Goal: Task Accomplishment & Management: Manage account settings

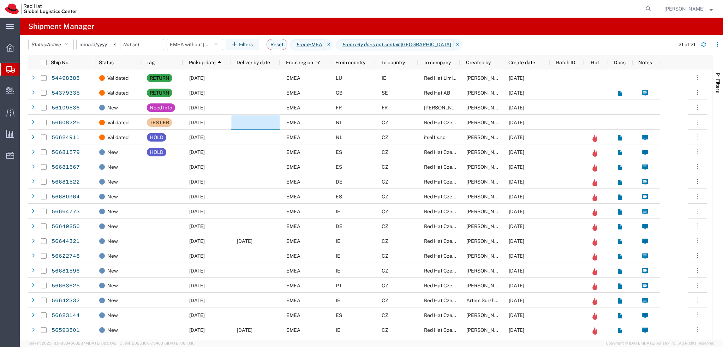
drag, startPoint x: 657, startPoint y: 10, endPoint x: 645, endPoint y: 10, distance: 11.6
click at [653, 10] on icon at bounding box center [648, 9] width 10 height 10
click at [600, 10] on input "search" at bounding box center [536, 8] width 215 height 17
paste input "392114517795"
type input "392114517795"
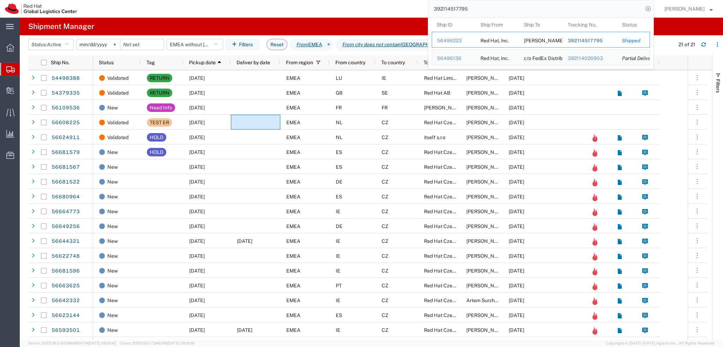
click at [555, 40] on div "Davide Bianchi" at bounding box center [541, 39] width 34 height 15
click at [459, 41] on div "56496223" at bounding box center [454, 40] width 34 height 7
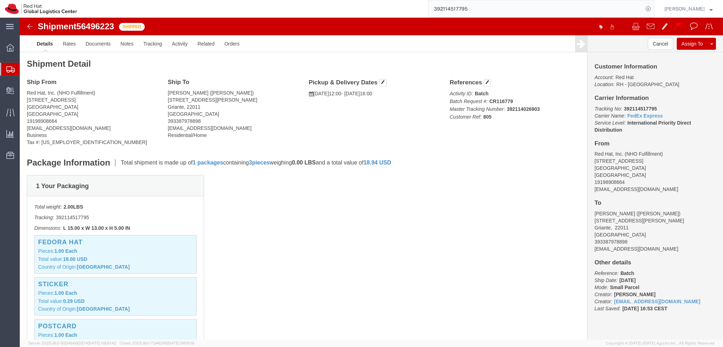
click address "Davide Bianchi (Davide Bianchi) Via Regina 49/s Griante, 22011 Italy 3933879788…"
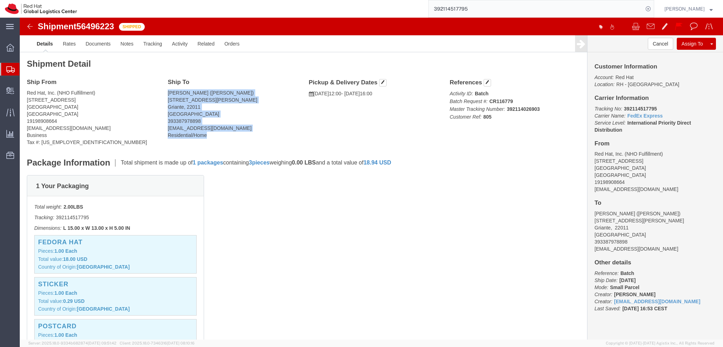
drag, startPoint x: 147, startPoint y: 72, endPoint x: 204, endPoint y: 118, distance: 72.6
click address "Davide Bianchi (Davide Bianchi) Via Regina 49/s Griante, 22011 Italy 3933879788…"
copy address "Davide Bianchi (Davide Bianchi) Via Regina 49/s Griante, 22011 Italy 3933879788…"
click img
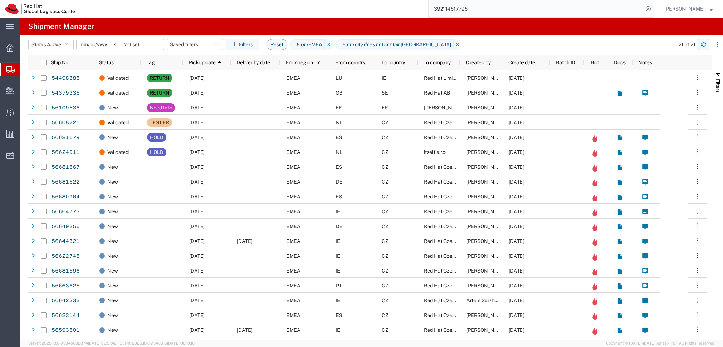
click at [702, 47] on button "button" at bounding box center [703, 44] width 11 height 11
click at [202, 48] on button "Saved filters" at bounding box center [195, 44] width 56 height 11
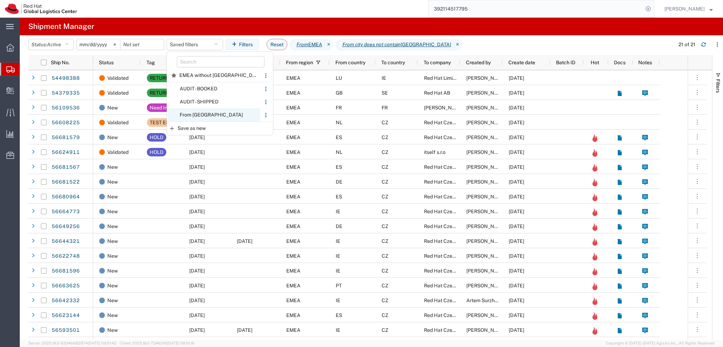
click at [209, 115] on span "From CZ" at bounding box center [214, 114] width 92 height 13
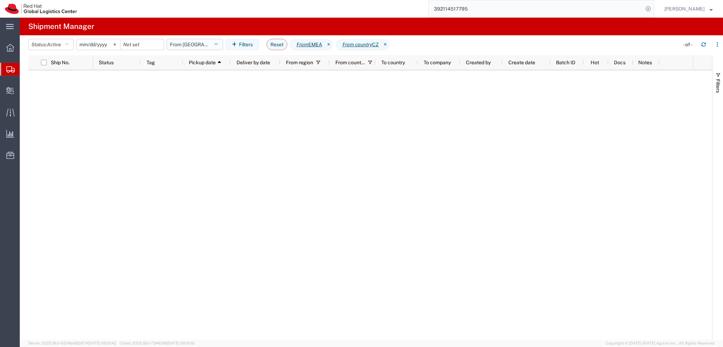
click at [208, 46] on button "From CZ" at bounding box center [195, 44] width 56 height 11
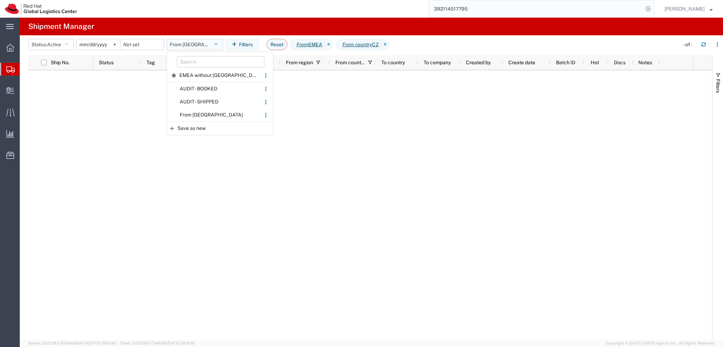
click at [202, 45] on button "From CZ" at bounding box center [195, 44] width 56 height 11
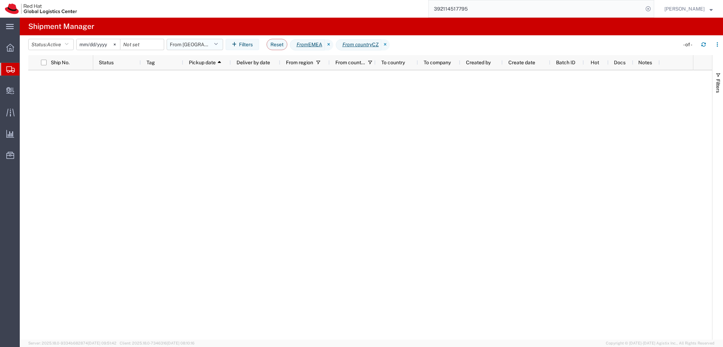
click at [210, 48] on button "From CZ" at bounding box center [195, 44] width 56 height 11
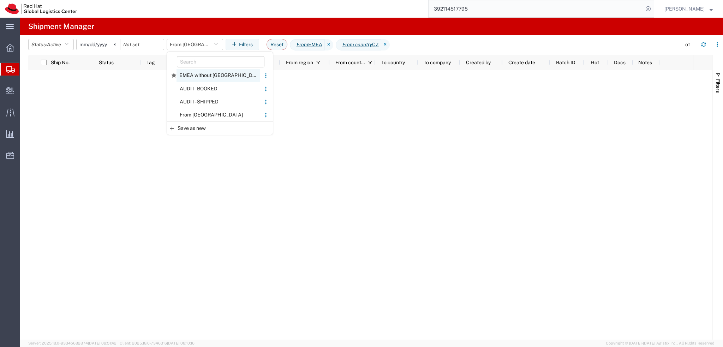
click at [214, 77] on span "EMEA without Brno" at bounding box center [219, 75] width 84 height 13
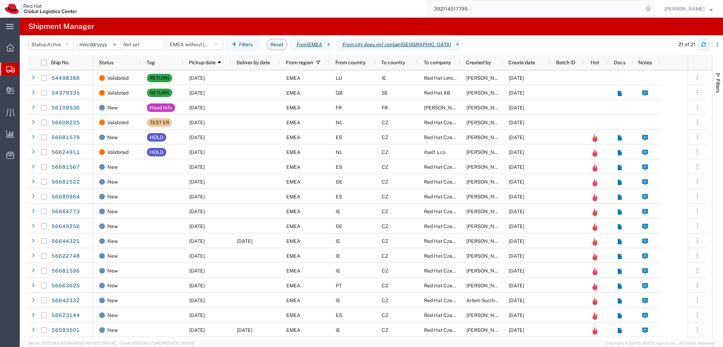
click at [704, 45] on icon "button" at bounding box center [703, 44] width 5 height 5
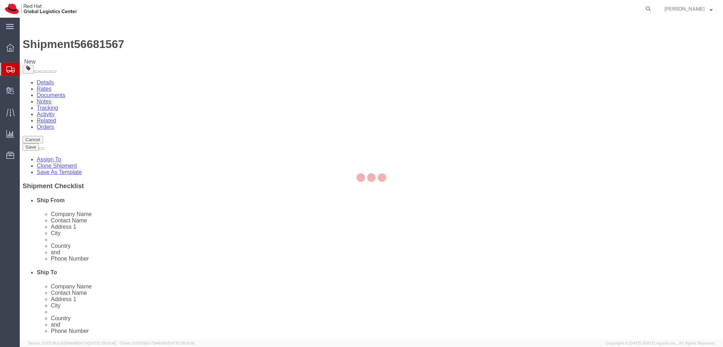
select select "37975"
select select "38036"
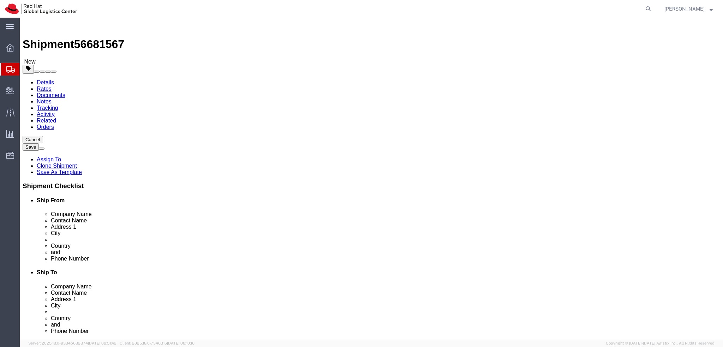
click icon
click dd "500.00 EUR"
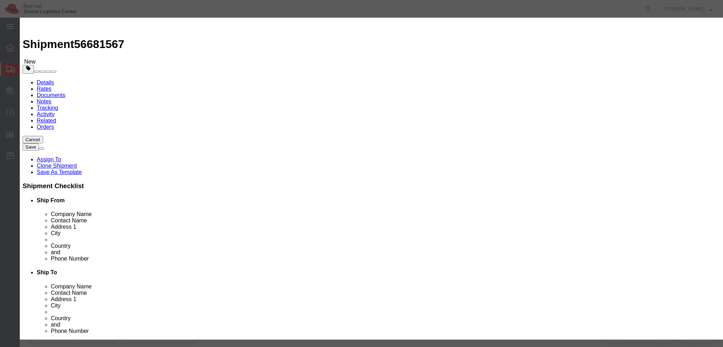
click textarea
type textarea "Laptop"
click button "Save & Close"
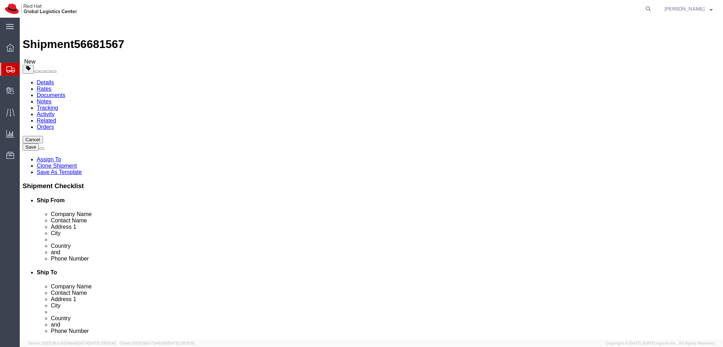
click link "Special Services"
click div "Return Label Required"
click input "Return Label Required"
checkbox input "false"
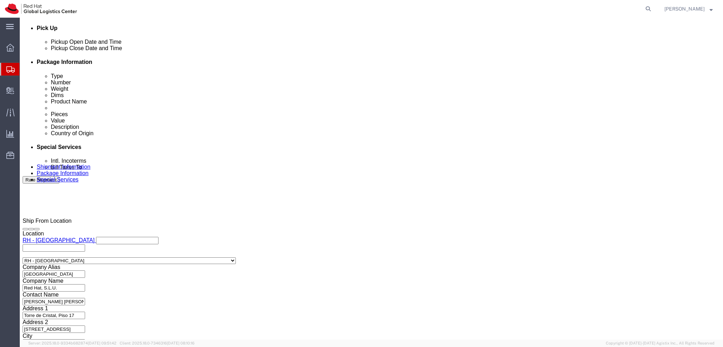
scroll to position [318, 0]
click button "Rate Shipment"
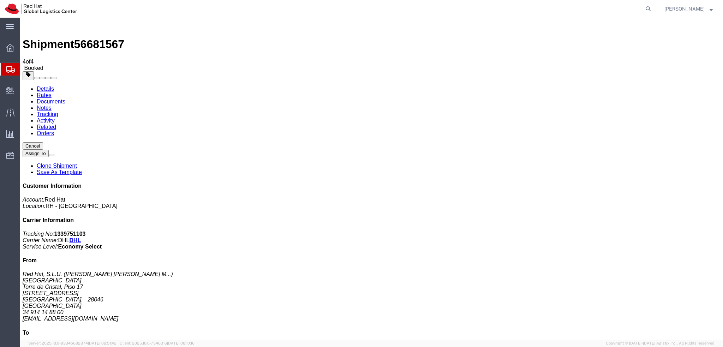
click at [40, 86] on link "Details" at bounding box center [45, 89] width 17 height 6
click button "button"
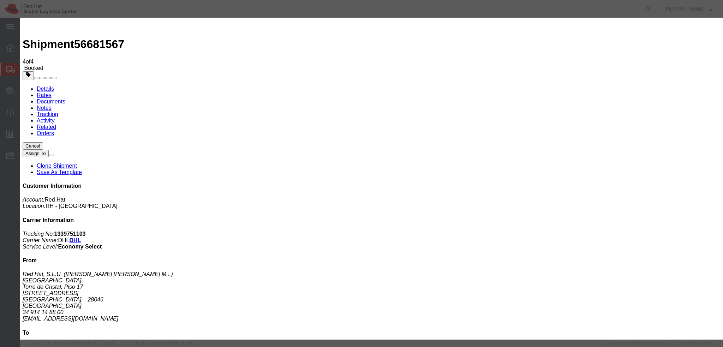
click div "[DATE] 12:00 PM"
type input "9:00 AM"
click button "Apply"
click div "[DATE] 4:00 PM"
type input "12:00 PM"
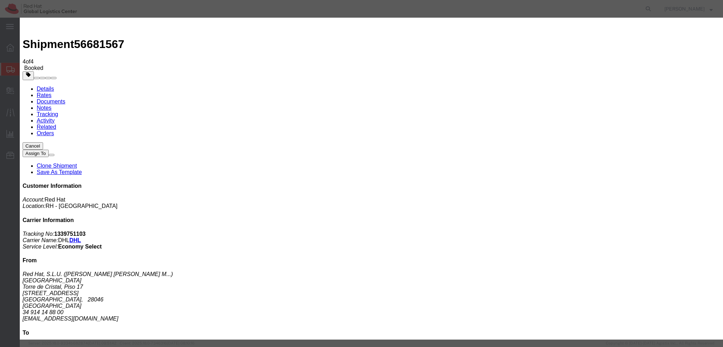
click button "Apply"
click button "Save"
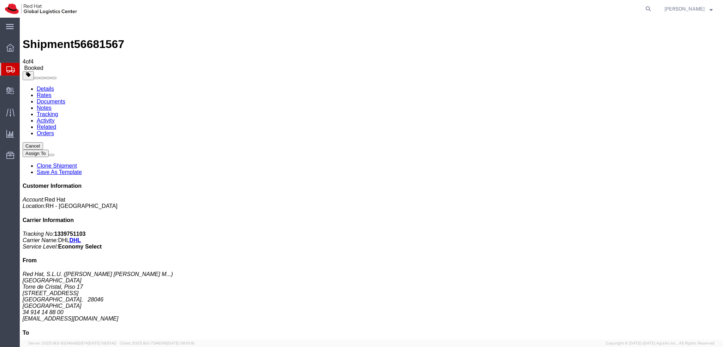
click button "Close"
click address "Red Hat, S.L.U. ( Miguel Angel Saez M... ) MADRIDII Torre de Cristal, Piso 17 P…"
copy div "msaezmog@redhat.com"
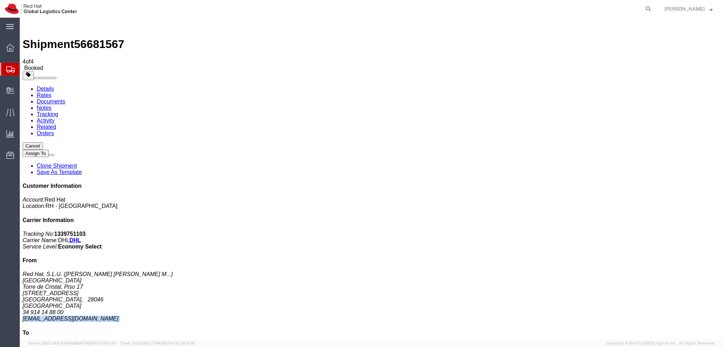
click address "Red Hat, S.L.U. ( Miguel Angel Saez M... ) MADRIDII Torre de Cristal, Piso 17 P…"
copy div "msaezmog@redhat.com"
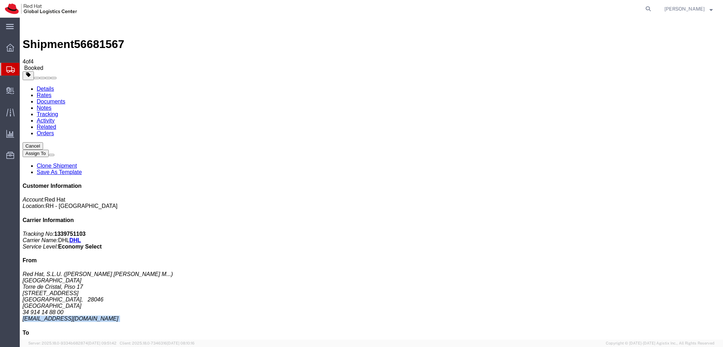
click link "Documents"
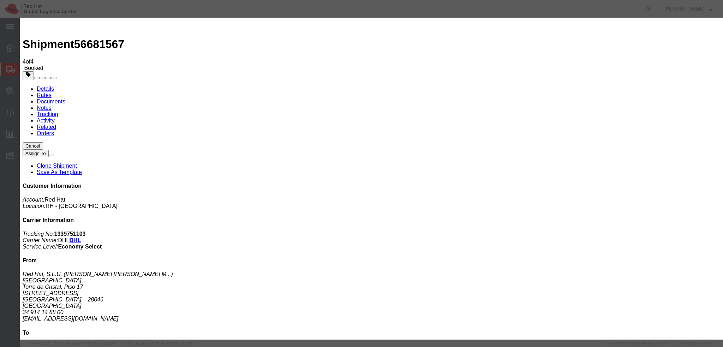
paste input "msaezmog@redhat.com"
type input "msaezmog@redhat.com"
paste input "mgaldon@redhat.com"
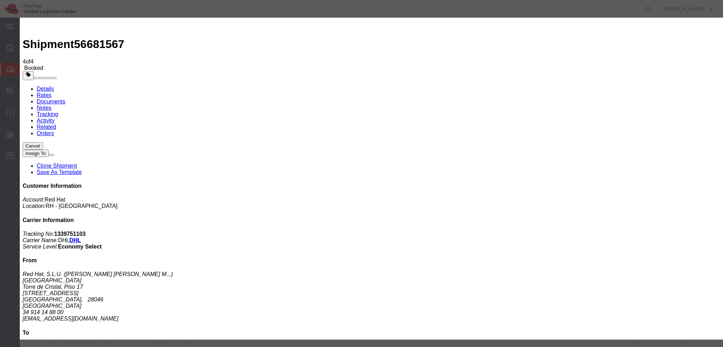
type input "mgaldon@redhat.com"
paste textarea "Hi A, please find the label for your shipment to B attached to this email. Plea…"
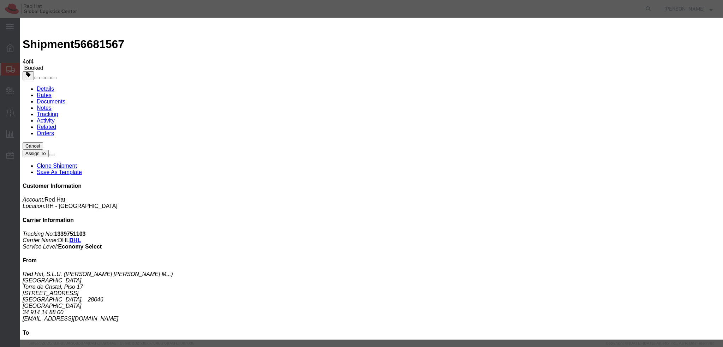
type textarea "Hi Miguel, please find the label for your shipment to Brno attached to this ema…"
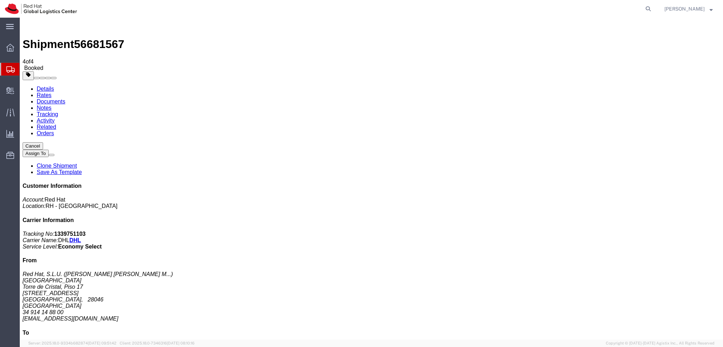
click at [47, 86] on link "Details" at bounding box center [45, 89] width 17 height 6
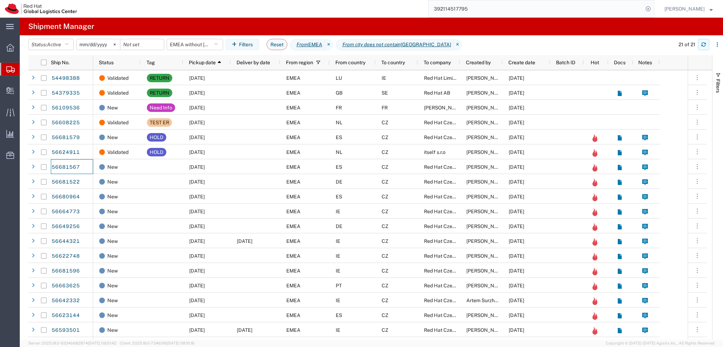
click at [701, 44] on icon "button" at bounding box center [703, 44] width 5 height 5
click at [700, 49] on button "button" at bounding box center [703, 44] width 11 height 11
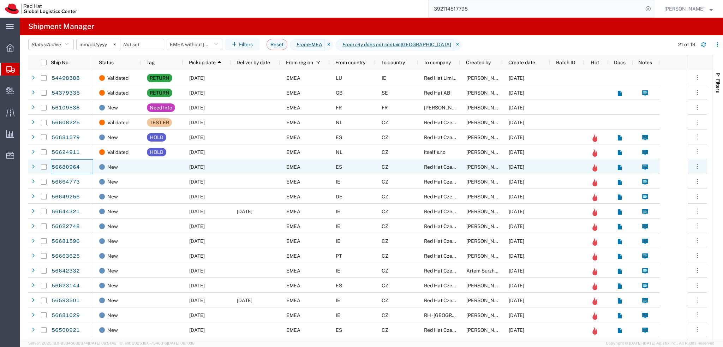
click at [372, 170] on div "ES" at bounding box center [353, 166] width 46 height 15
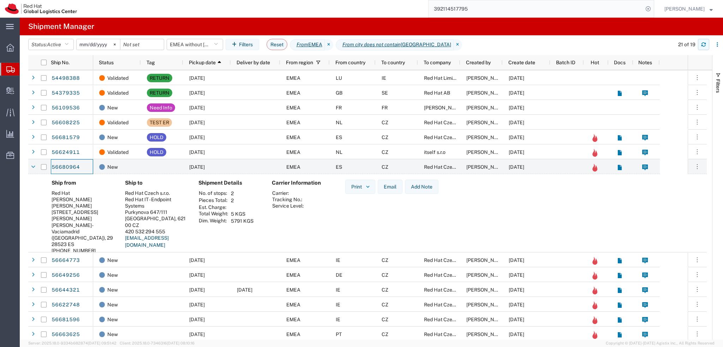
click at [706, 43] on button "button" at bounding box center [703, 44] width 11 height 11
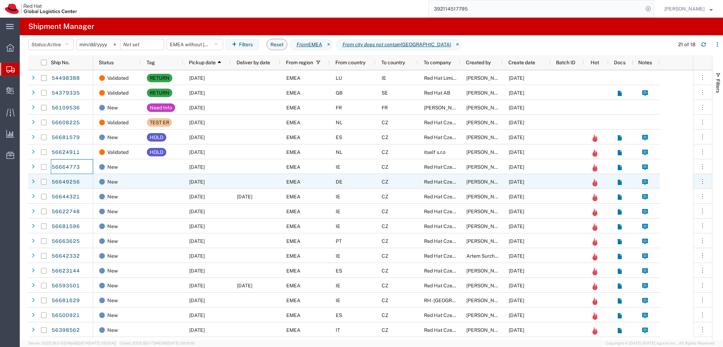
click at [247, 185] on div at bounding box center [255, 181] width 49 height 15
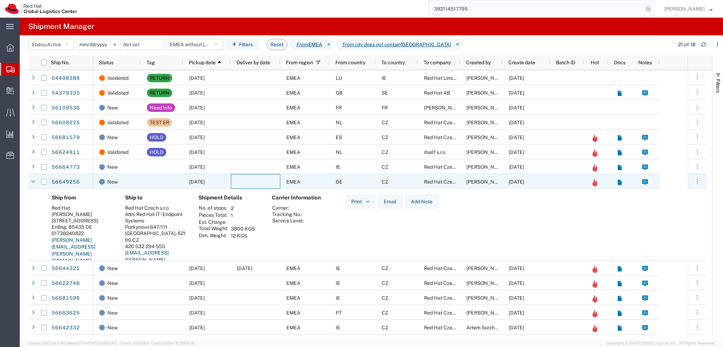
click at [247, 185] on div at bounding box center [255, 181] width 49 height 15
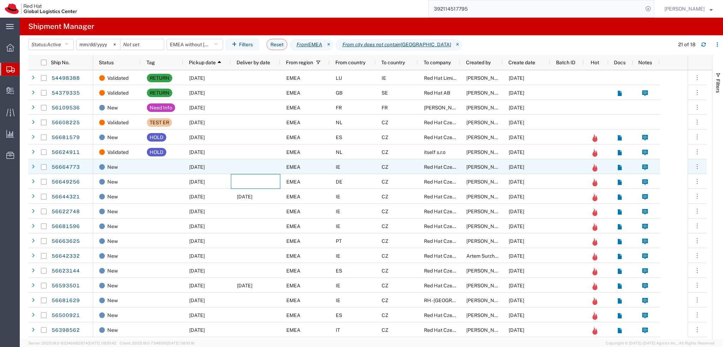
click at [251, 172] on div at bounding box center [255, 166] width 49 height 15
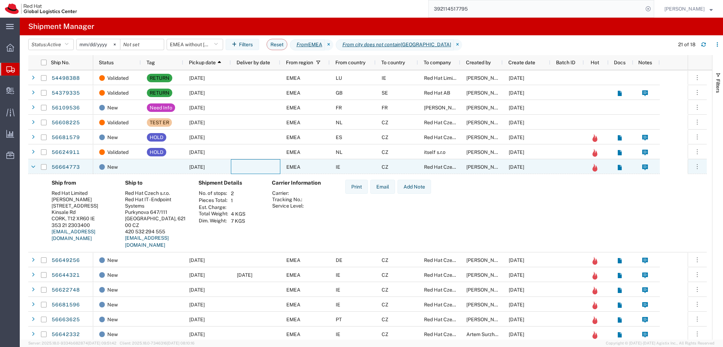
click at [251, 172] on div at bounding box center [255, 166] width 49 height 15
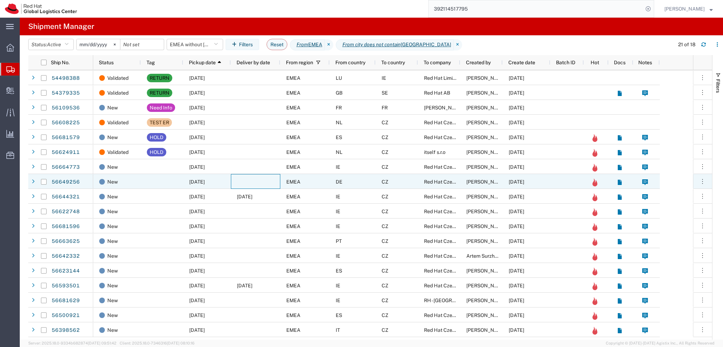
click at [257, 182] on div at bounding box center [255, 181] width 49 height 15
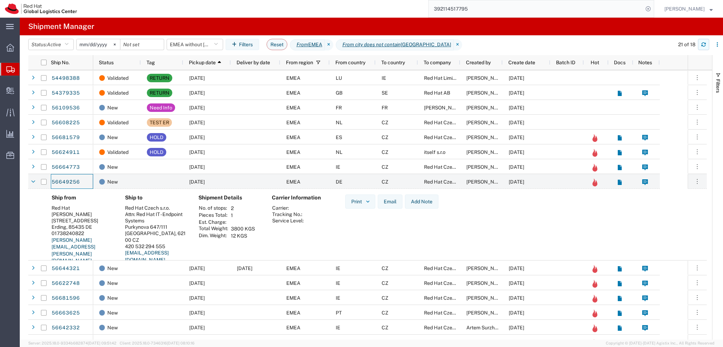
click at [705, 47] on icon "button" at bounding box center [703, 44] width 5 height 5
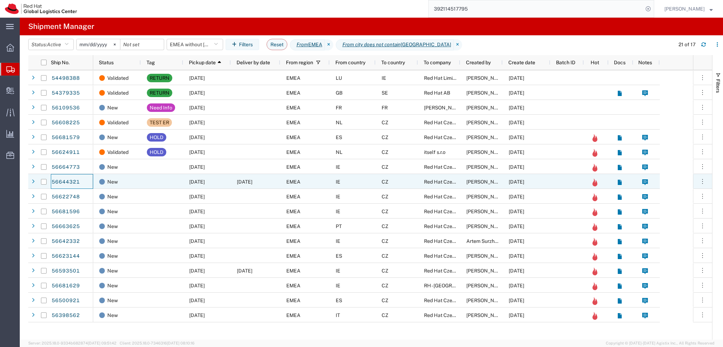
click at [252, 184] on span "09/05/2025" at bounding box center [245, 182] width 16 height 6
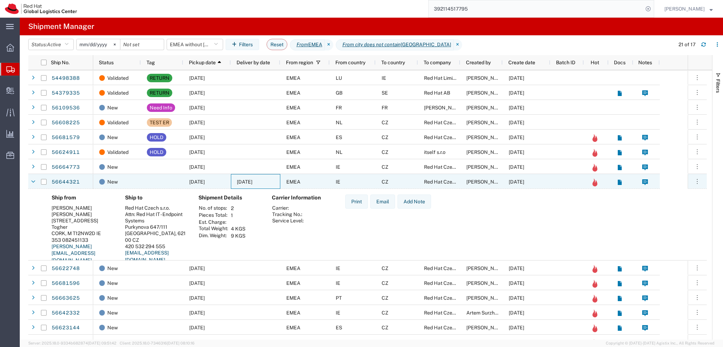
click at [252, 184] on span "09/05/2025" at bounding box center [245, 182] width 16 height 6
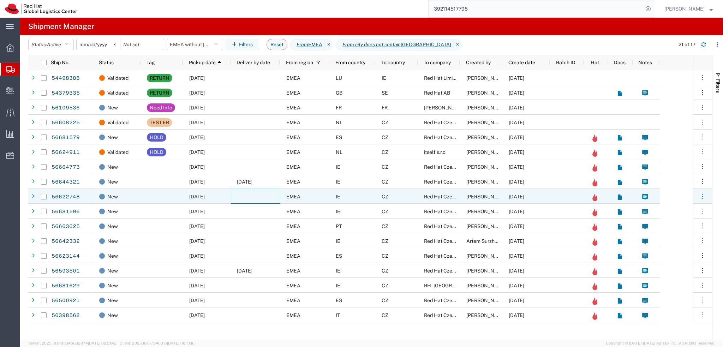
click at [253, 192] on div at bounding box center [255, 196] width 49 height 15
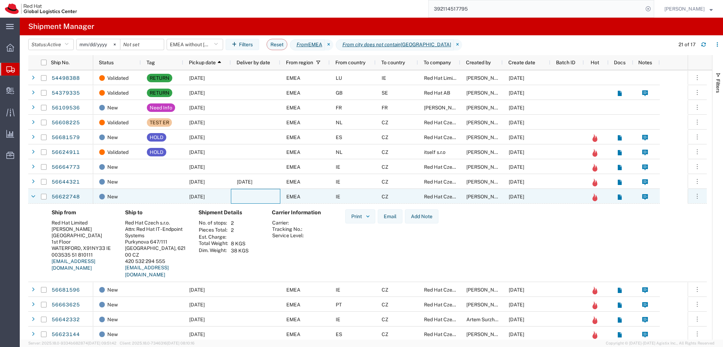
click at [253, 194] on div at bounding box center [255, 196] width 49 height 15
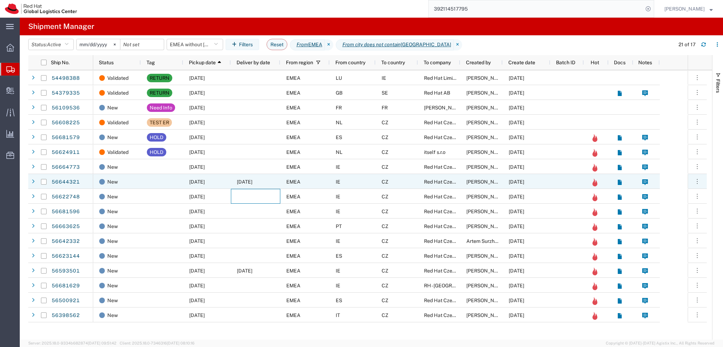
click at [251, 184] on span "09/05/2025" at bounding box center [245, 182] width 16 height 6
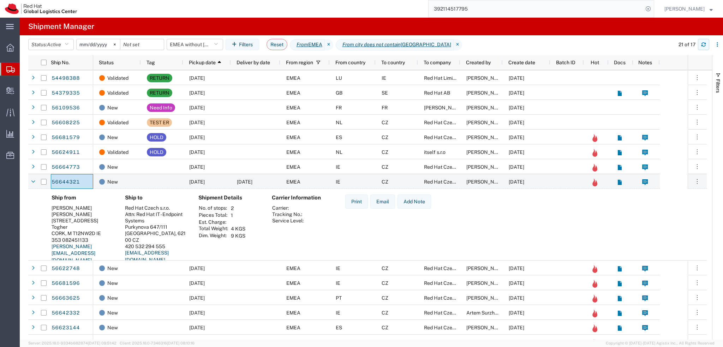
click at [704, 46] on icon "button" at bounding box center [703, 46] width 4 height 2
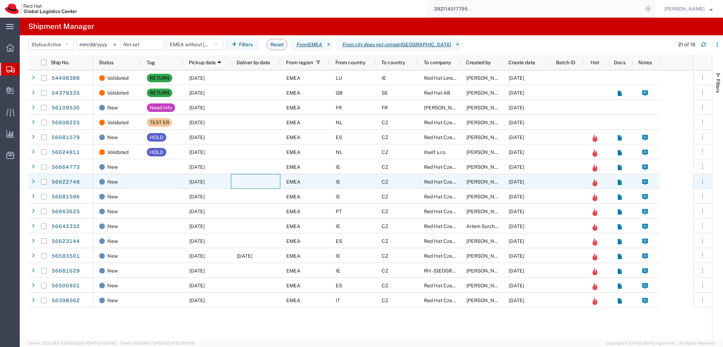
click at [240, 183] on div at bounding box center [255, 181] width 49 height 15
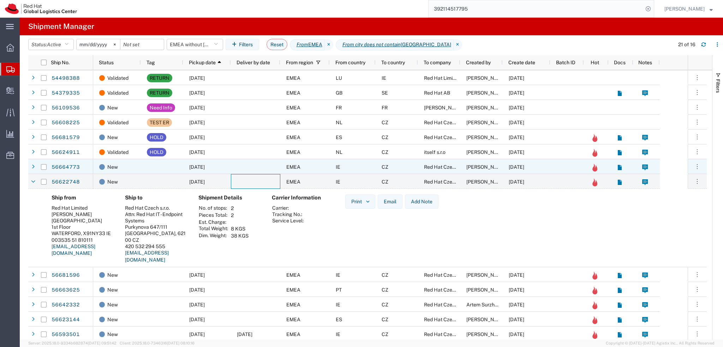
click at [236, 166] on div at bounding box center [255, 166] width 49 height 15
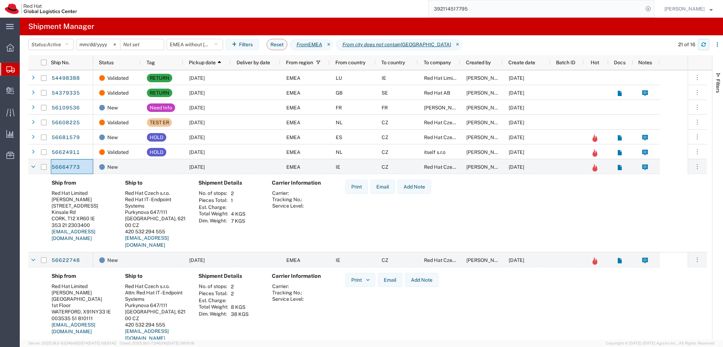
click at [701, 41] on button "button" at bounding box center [703, 44] width 11 height 11
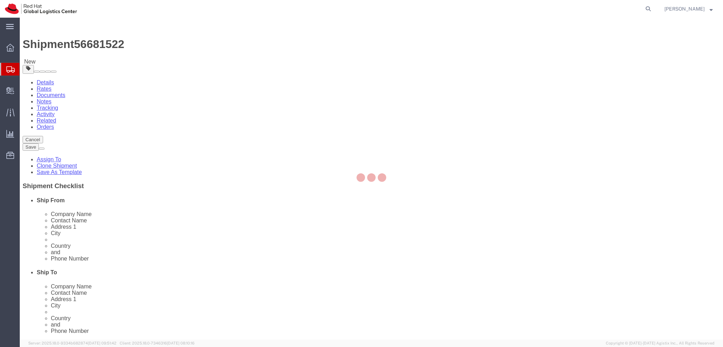
select select
select select "38036"
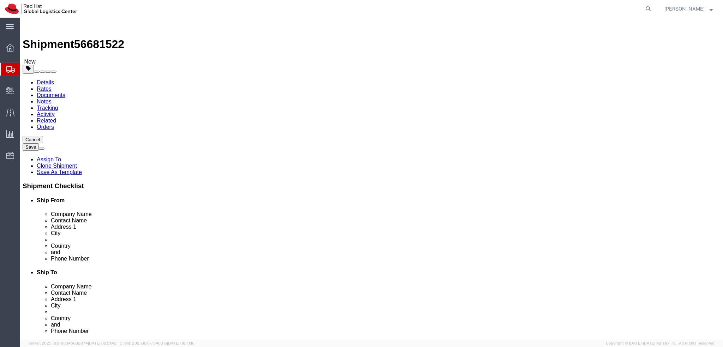
drag, startPoint x: 155, startPoint y: 147, endPoint x: 79, endPoint y: 147, distance: 75.5
click div "Contact Name [PERSON_NAME]"
drag, startPoint x: 136, startPoint y: 133, endPoint x: 82, endPoint y: 132, distance: 54.7
click div "Company Name Red Hat"
paste input "[PERSON_NAME]"
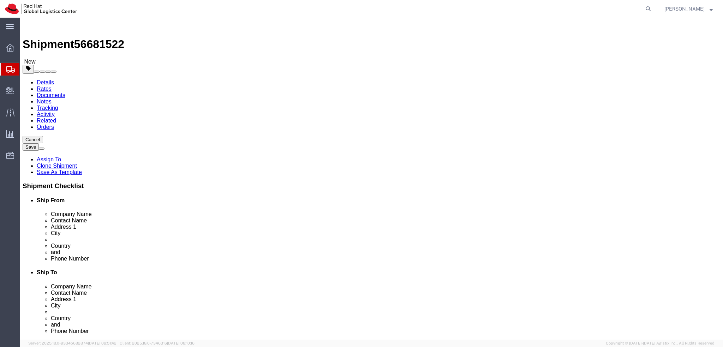
type input "[PERSON_NAME]"
click label "Contact Name"
drag, startPoint x: 131, startPoint y: 166, endPoint x: 443, endPoint y: 163, distance: 311.4
click input "Purkynova 647/111"
click icon
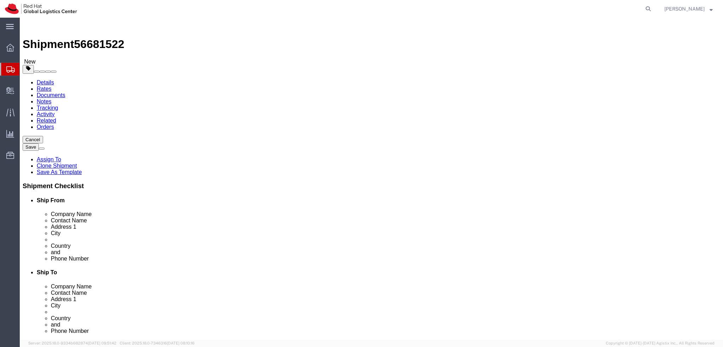
click icon
click dd "1.00 Each"
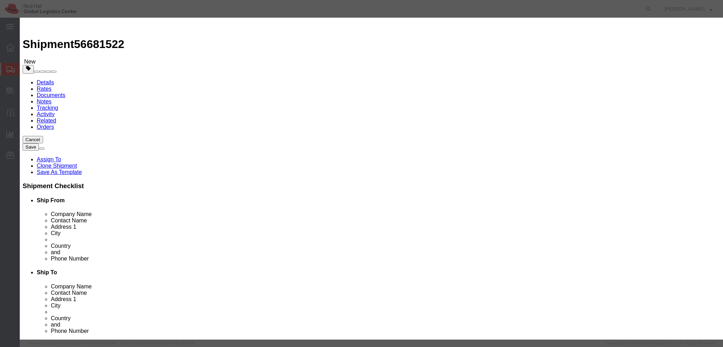
click textarea
type textarea ":"
type textarea "Laptop"
click button "Save & Close"
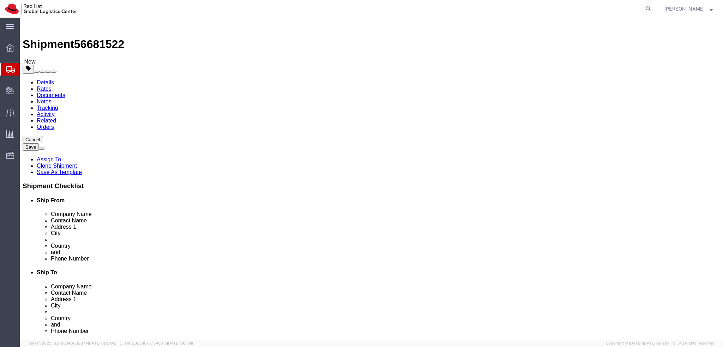
click icon
select select "COSTCENTER"
click button "Rate Shipment"
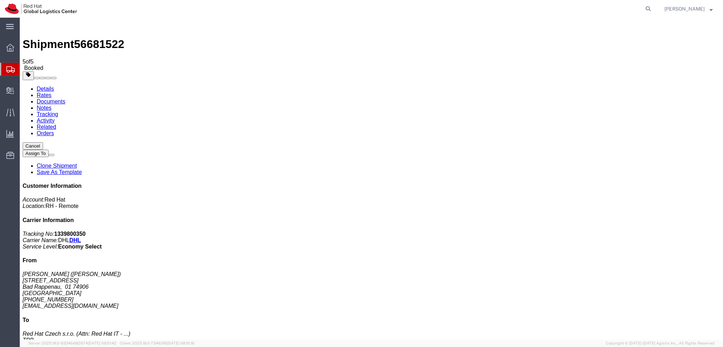
click at [49, 86] on link "Details" at bounding box center [45, 89] width 17 height 6
click div "Pickup & Delivery Dates [DATE] 12:00 - [DATE] 16:00 Schedule pickup request Edi…"
click span "button"
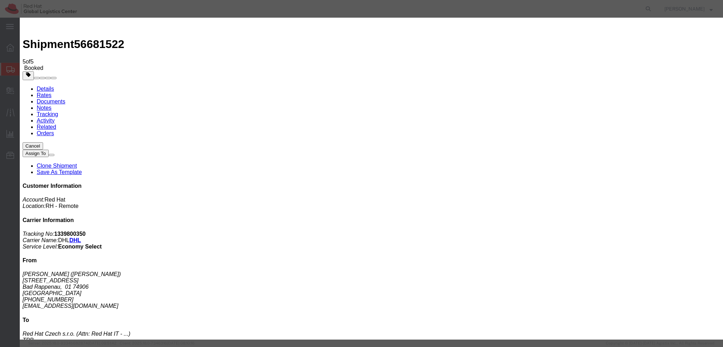
click div "[DATE] 12:00 PM"
type input "9:00 AM"
click button "Apply"
click div "[DATE] 4:00 PM"
type input "12:00 PM"
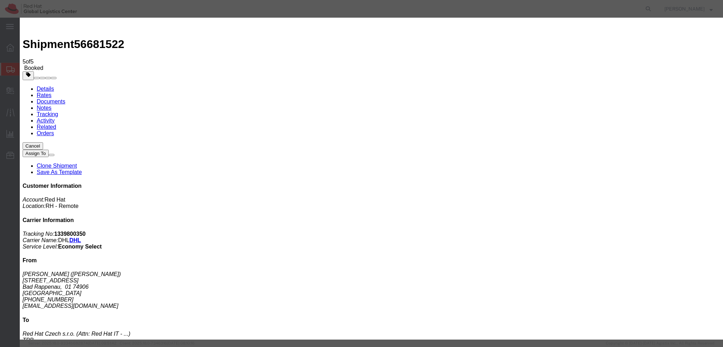
click button "Apply"
click button "Save"
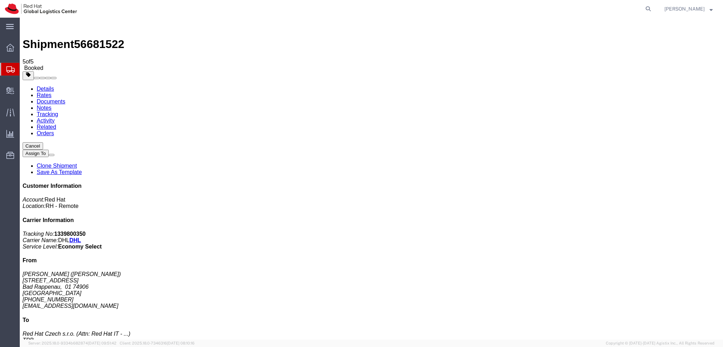
click button "Close"
click address "[PERSON_NAME] ([PERSON_NAME]) [STREET_ADDRESS] [PHONE_NUMBER] [EMAIL_ADDRESS][D…"
copy div "[EMAIL_ADDRESS][DOMAIN_NAME]"
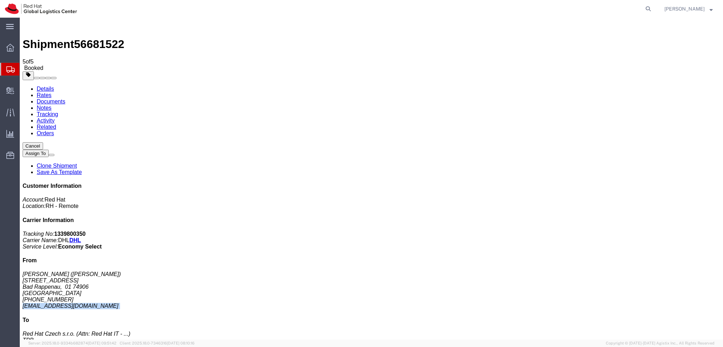
click link "Documents"
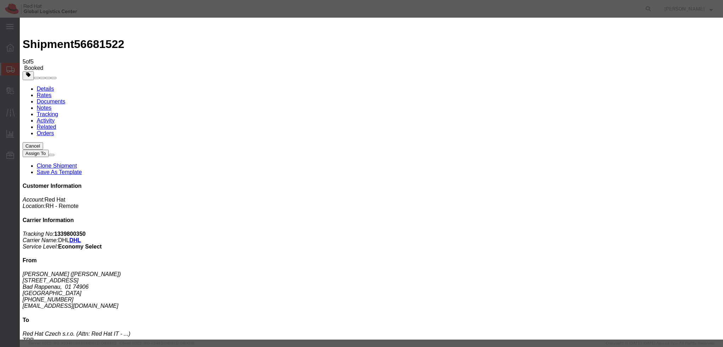
paste input "cbusse@redhat.com"
type input "cbusse@redhat.com"
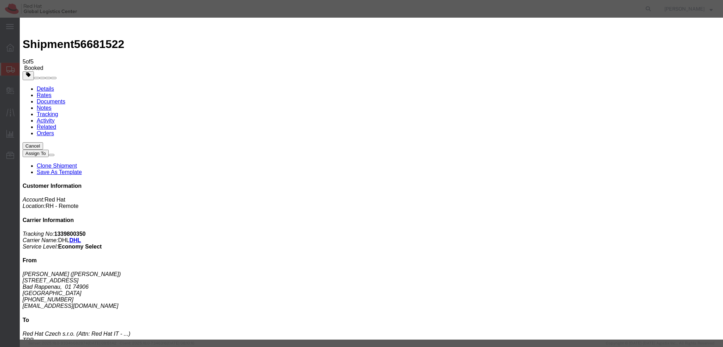
paste textarea "Hi A, please find the label for your shipment to B attached to this email. Plea…"
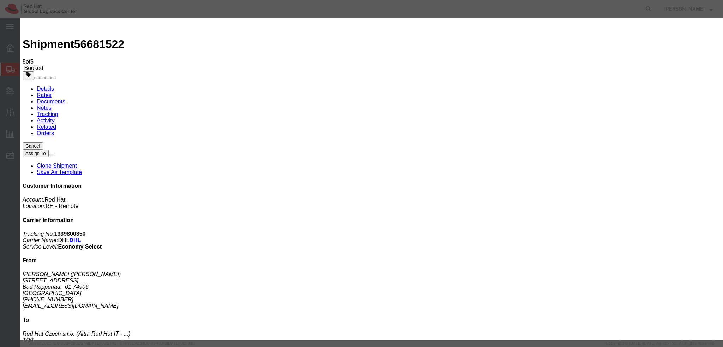
type textarea "Hi Claudio, please find the label for your shipment to Brno attached to this em…"
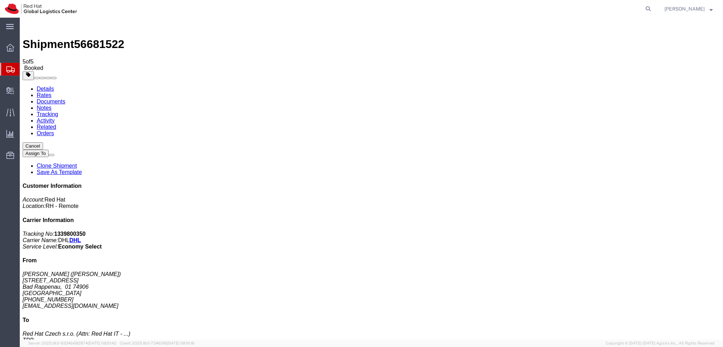
click at [47, 86] on link "Details" at bounding box center [45, 89] width 17 height 6
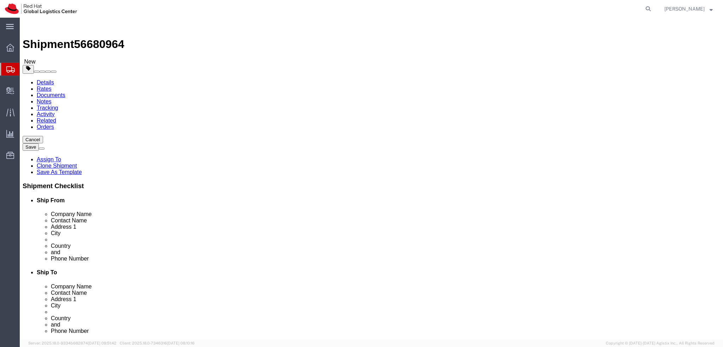
select select
select select "38036"
drag, startPoint x: 180, startPoint y: 145, endPoint x: 82, endPoint y: 144, distance: 97.8
click div "Contact Name [PERSON_NAME] [PERSON_NAME]"
drag, startPoint x: 73, startPoint y: 134, endPoint x: 21, endPoint y: 134, distance: 52.2
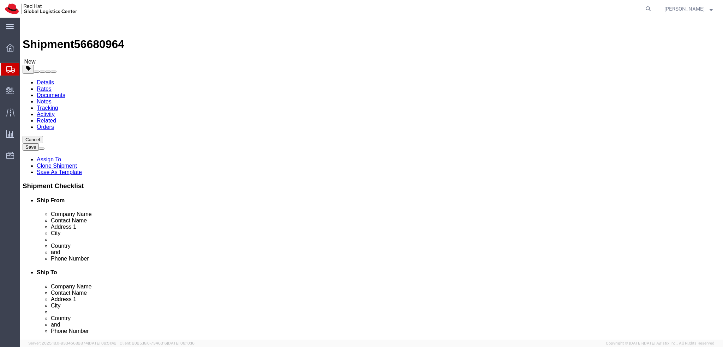
click div "Company Name Red Hat"
paste input "[PERSON_NAME] [PERSON_NAME]"
type input "[PERSON_NAME] [PERSON_NAME]"
click label "Address 2"
click link "Package Information"
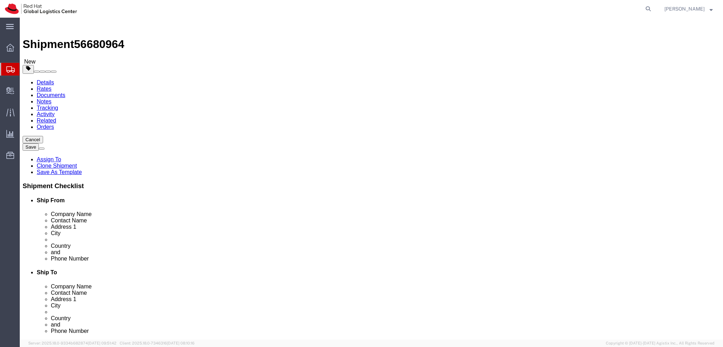
click div "Pieces: 1.00 Each Total value: 500.00 EUR"
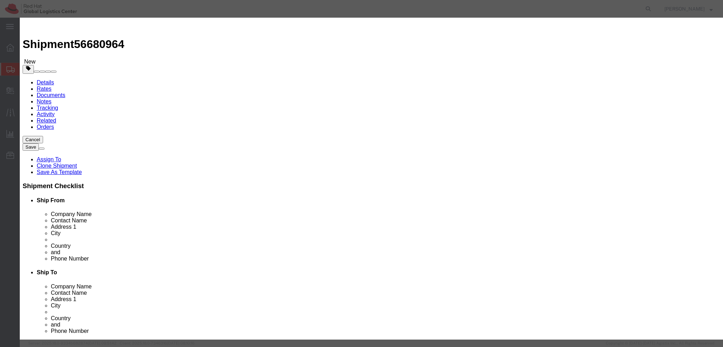
click button "Close"
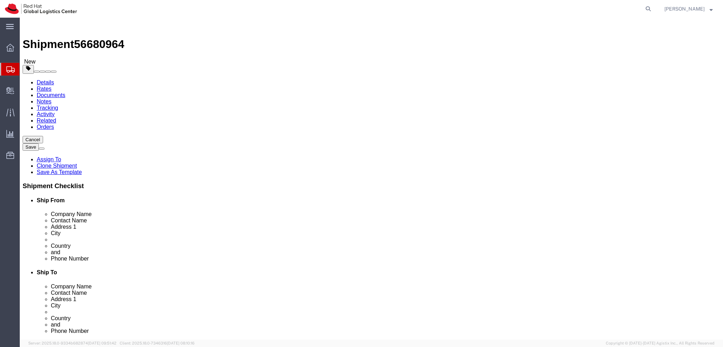
click input "530.00"
type input "53.00"
click input "320.00"
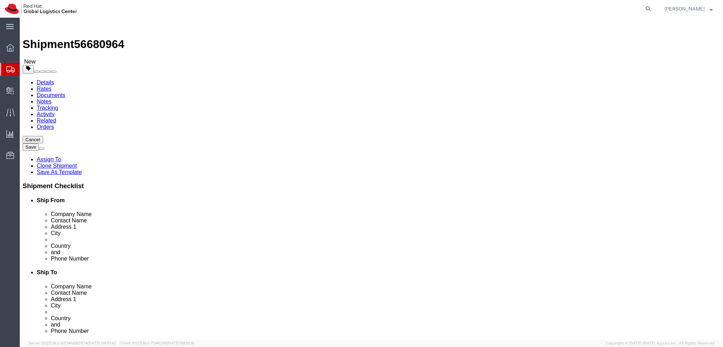
type input "32.00"
click input "75.00"
click input "7.00"
type input "7.5"
click input "270.00"
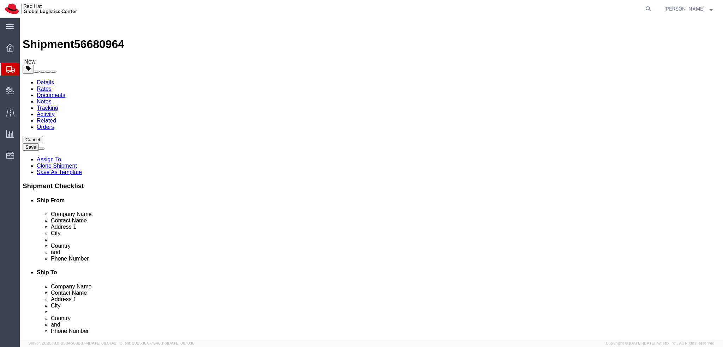
type input "27.00"
click input "195.00"
type input "19.50"
click div "Package Type Select Case(s) Crate(s) Large Box Medium Box PAK Skid(s) Small Box…"
click icon
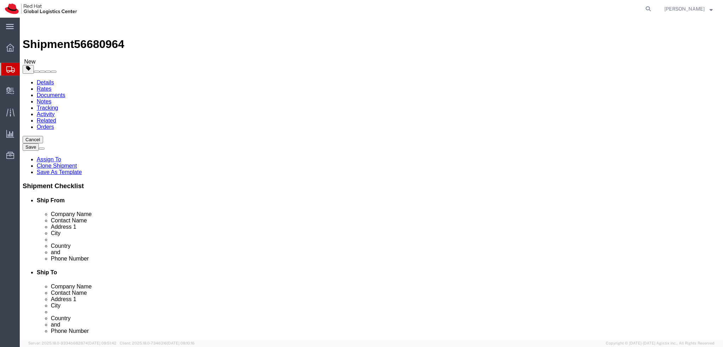
click icon
click dd "500.00 EUR"
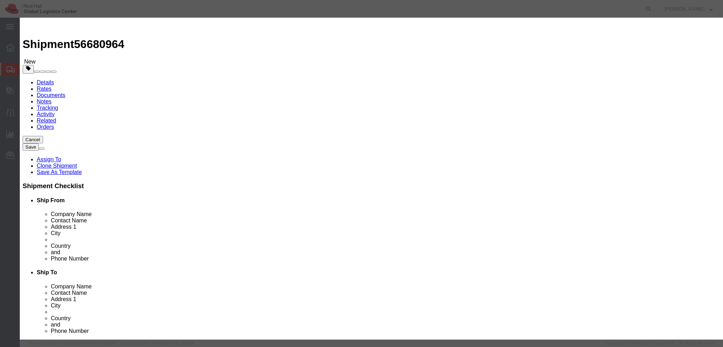
click textarea
type textarea "Laptop"
click button "Save & Close"
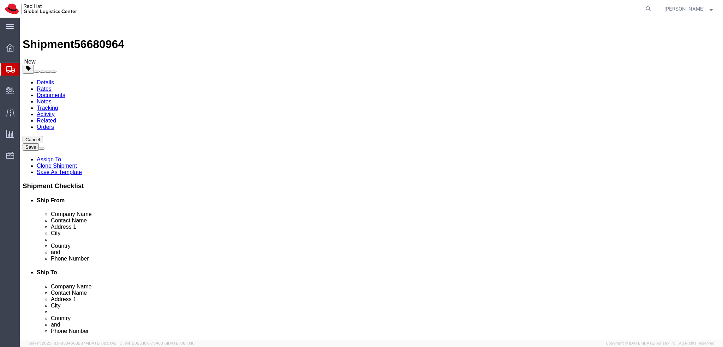
click dd "100.00 EUR"
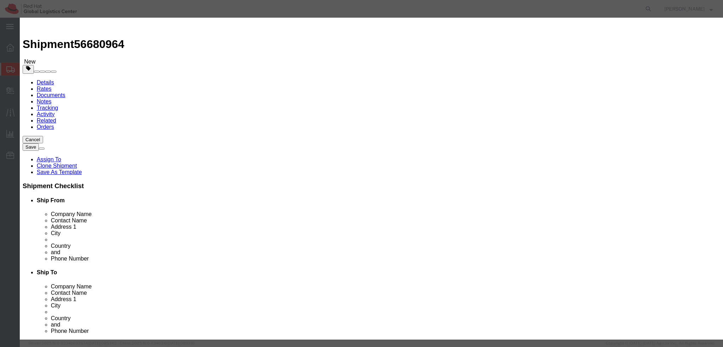
click textarea
type textarea "Docking station"
click button "Save & Close"
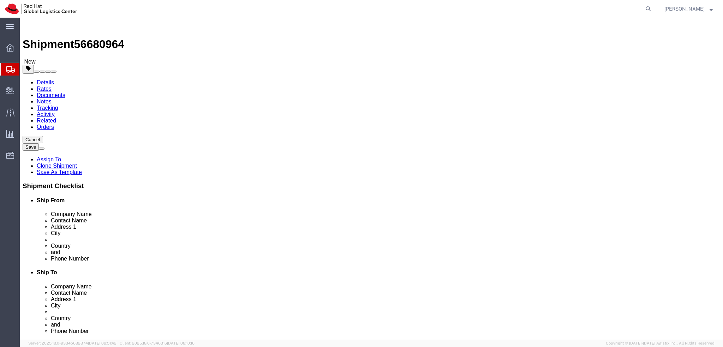
click icon
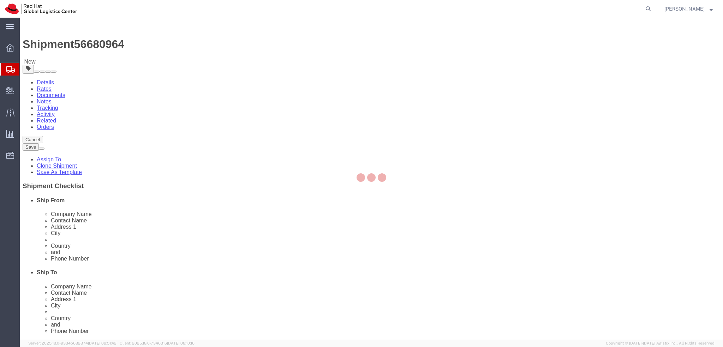
select select "COSTCENTER"
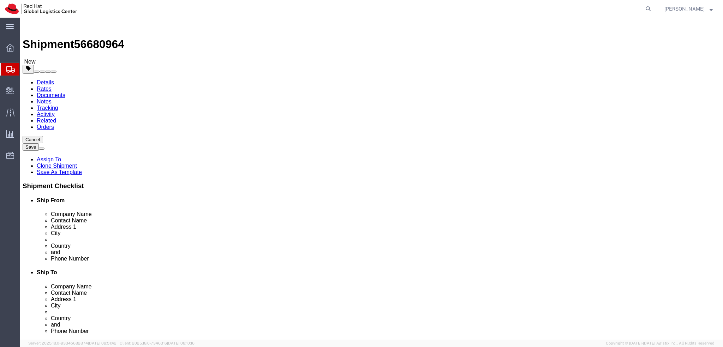
click button "Rate Shipment"
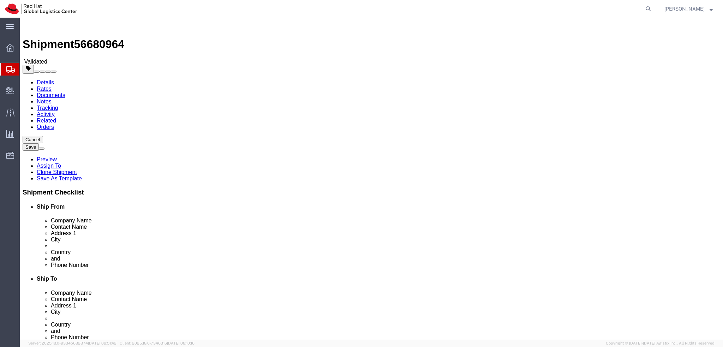
click at [45, 79] on link "Details" at bounding box center [45, 82] width 17 height 6
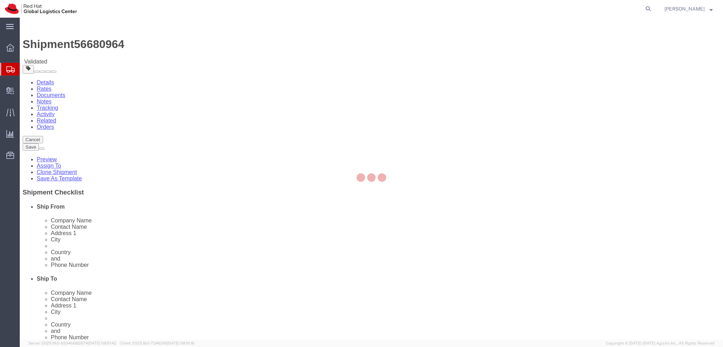
select select "38036"
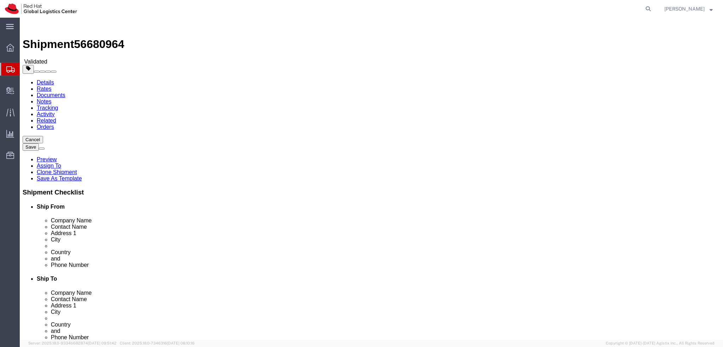
drag, startPoint x: 187, startPoint y: 160, endPoint x: 75, endPoint y: 162, distance: 111.6
click div "Address 1 Calle Juana Doña 1 portal 1 4A"
drag, startPoint x: 147, startPoint y: 187, endPoint x: 90, endPoint y: 187, distance: 56.5
click div "City Rivas-Vaciamadrid (Madrid)"
type input "(Madrid)"
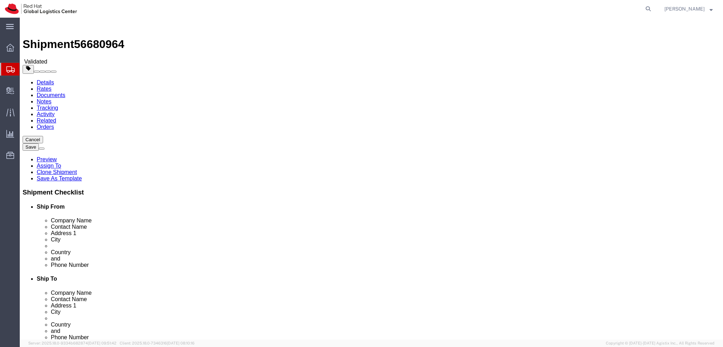
click input "text"
paste input "Rivas-Vaciamadrid"
type input "Rivas-Vaciamadrid"
click input "(Madrid)"
type input "Madrid"
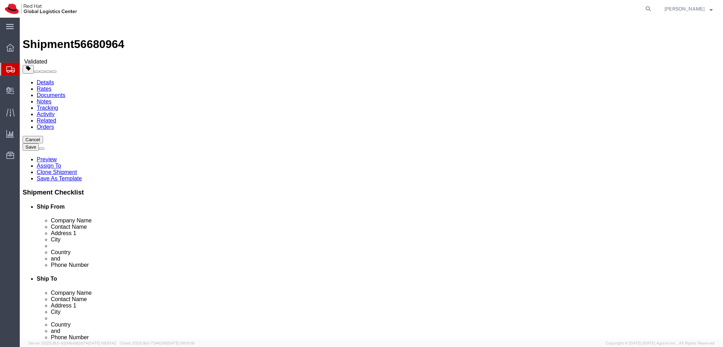
click label "City"
click icon
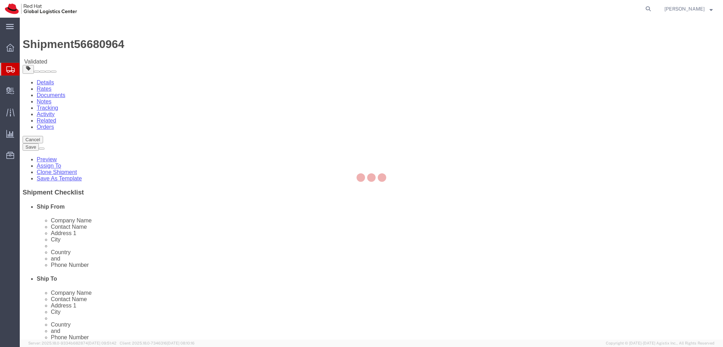
select select "COSTCENTER"
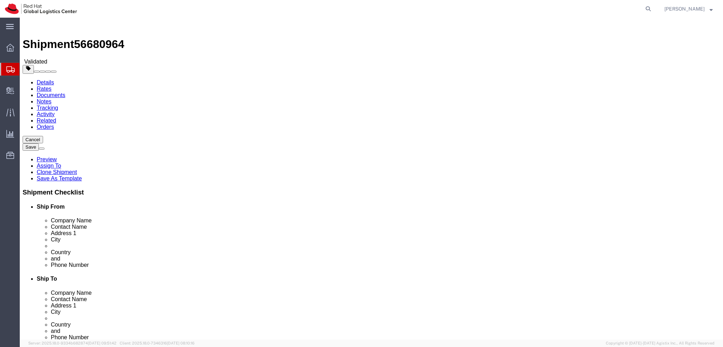
click button "Rate Shipment"
click at [41, 79] on link "Details" at bounding box center [45, 82] width 17 height 6
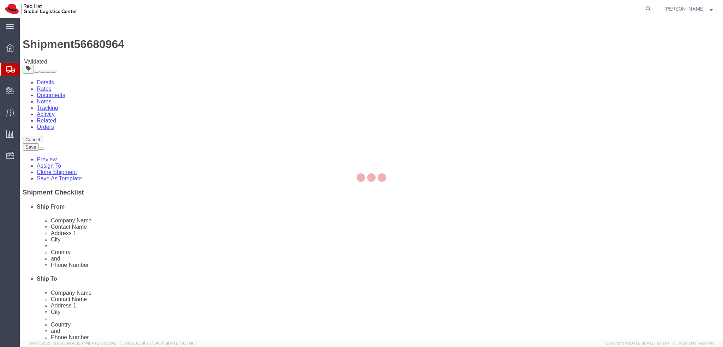
select select "38036"
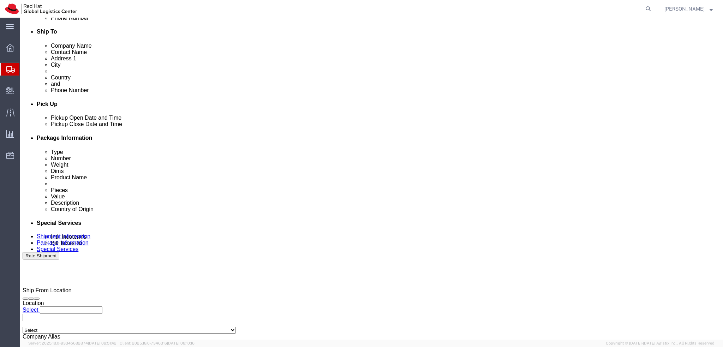
scroll to position [284, 0]
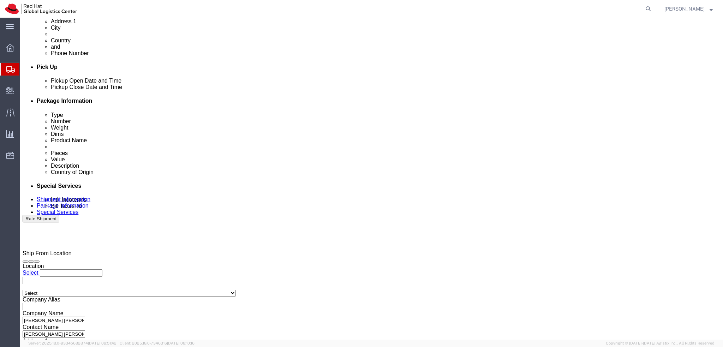
click select "Select Air Less than Truckload Multi-Leg Ocean Freight Rail Small Parcel Truckl…"
select select
click select "Select Air Less than Truckload Multi-Leg Ocean Freight Rail Small Parcel Truckl…"
click button "Rate Shipment"
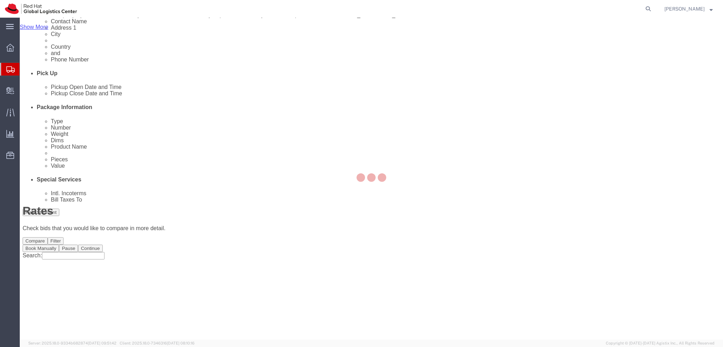
scroll to position [0, 0]
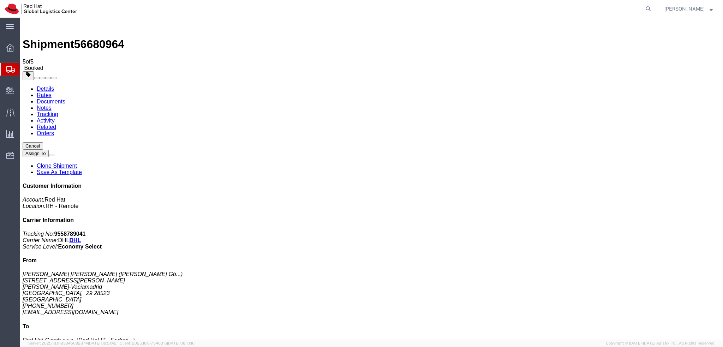
click at [44, 86] on link "Details" at bounding box center [45, 89] width 17 height 6
click span "button"
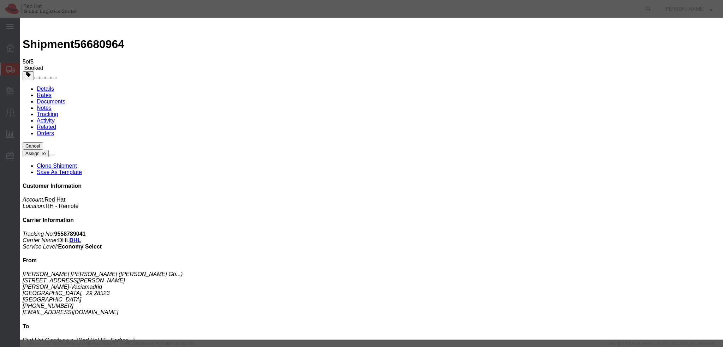
click div "[DATE] 12:00 PM"
type input "9:00 AM"
click button "Apply"
click div "Sep 02 2025 4:00 PM"
type input "12:00 PM"
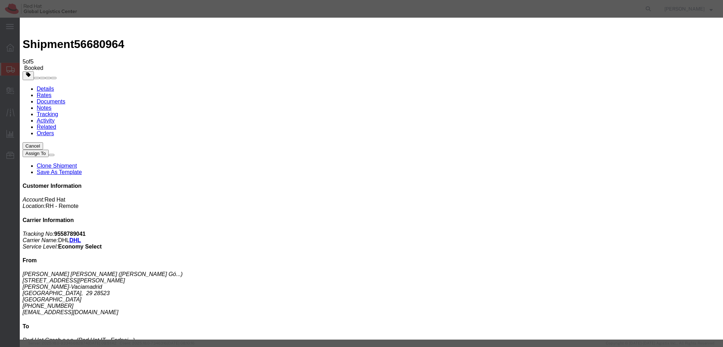
click button "Apply"
click button "Save"
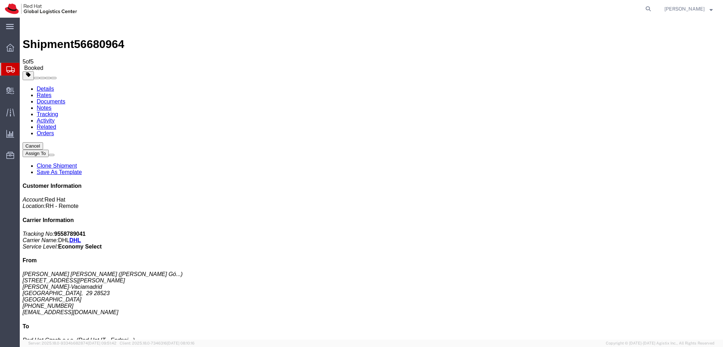
click button "Close"
click address "Victor M. Múgica Gómez ( Victor M. Múgica Gó... ) Calle Juana Doña 1 portal 1 4…"
copy div "vmugicag@redhat.com"
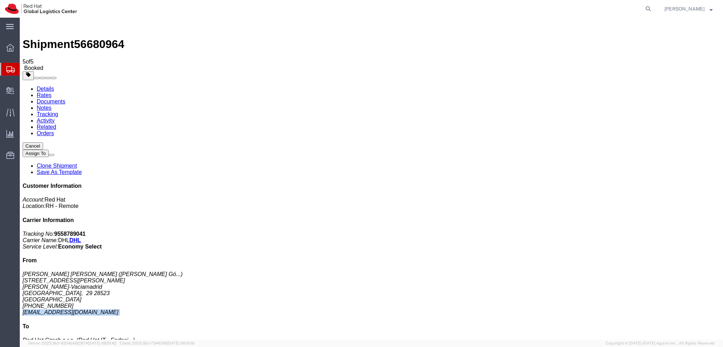
click link "Documents"
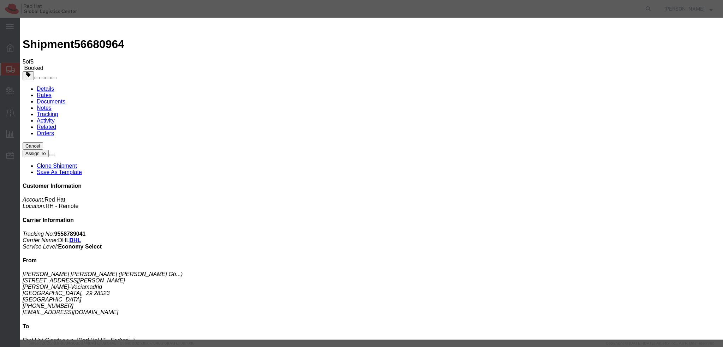
paste input "vmugicag@redhat.com"
type input "vmugicag@redhat.com"
paste textarea "Hi Claudio, please find the label for your shipment to Brno attached to this em…"
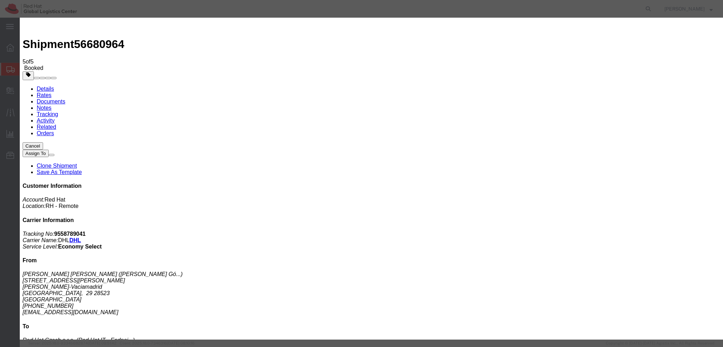
type textarea "Hi Victor, please find the label for your shipment to Brno attached to this ema…"
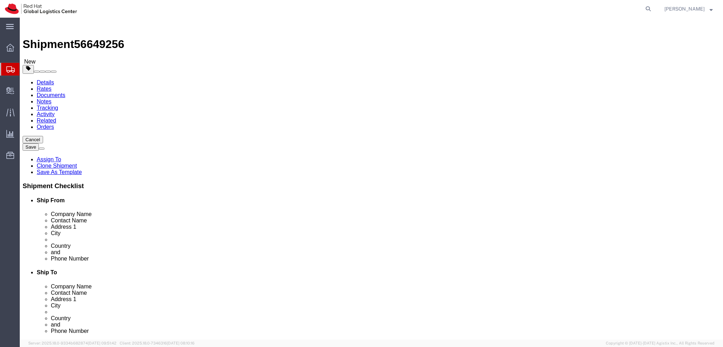
select select
select select "38036"
drag, startPoint x: 166, startPoint y: 146, endPoint x: 48, endPoint y: 147, distance: 117.6
click div "Contact Name Ulrich Schlüter"
drag, startPoint x: 123, startPoint y: 132, endPoint x: 42, endPoint y: 132, distance: 80.8
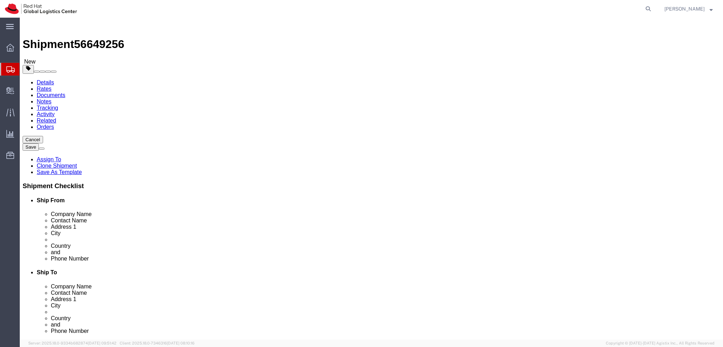
click div "Company Name Red Hat"
paste input "Ulrich Schlüter"
type input "Ulrich Schlüter"
click div "Location RH - Brno - Tech Park Brno - B My Profile Location RH - Amsterdam - MS…"
click icon
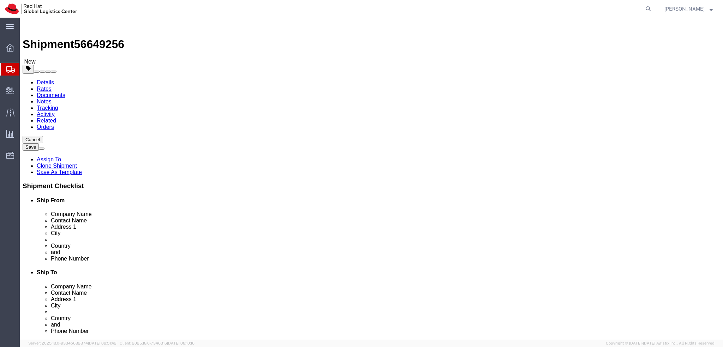
click dd "500.00 EUR"
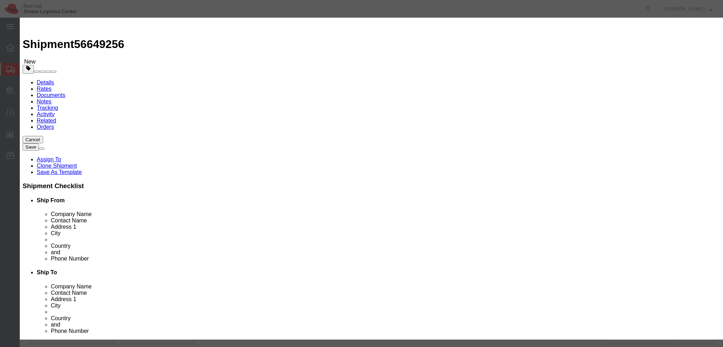
click textarea
type textarea "Laptop"
drag, startPoint x: 378, startPoint y: 281, endPoint x: 364, endPoint y: 284, distance: 15.2
click div "Save & Add Another Save & Close Close"
click button
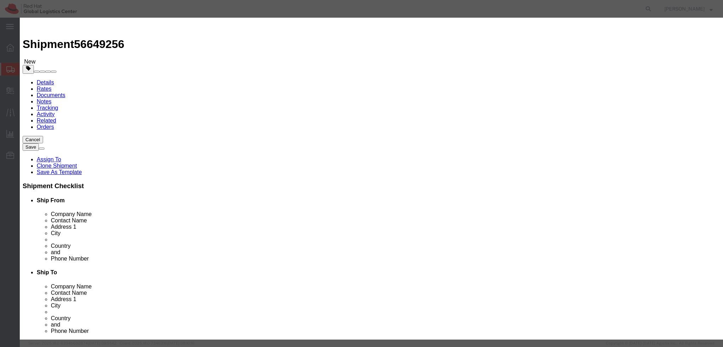
click textarea
type textarea "Token"
click button
click select "Select Afghanistan Åland Islands Albania Algeria American Samoa Andorra Angola …"
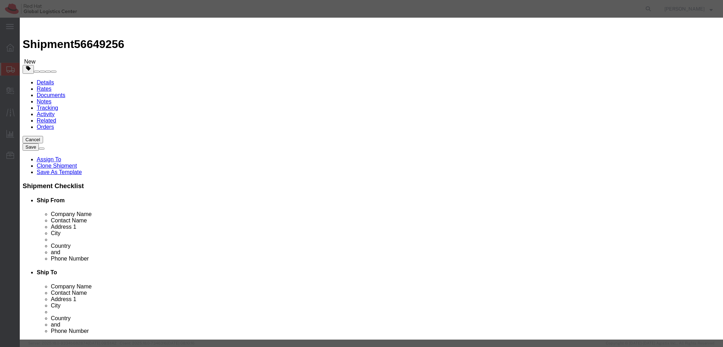
select select "US"
click select "Select Afghanistan Åland Islands Albania Algeria American Samoa Andorra Angola …"
click button "Save & Close"
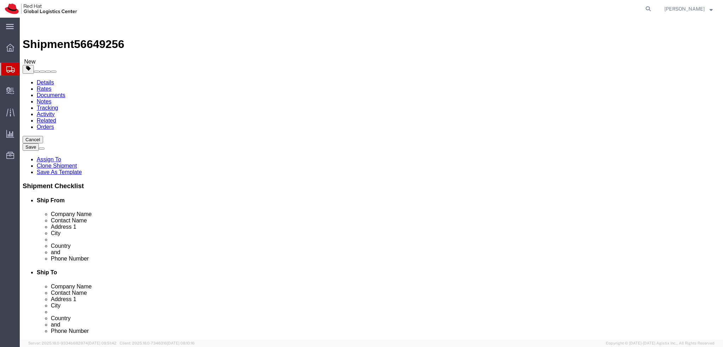
click input "3800.00"
type input "3.80"
click div "Previous Continue"
click icon
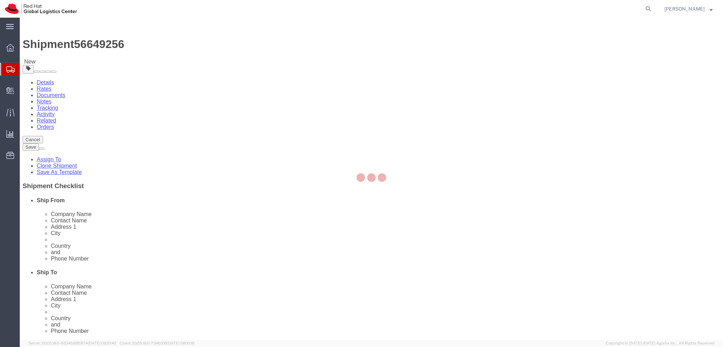
select select "COSTCENTER"
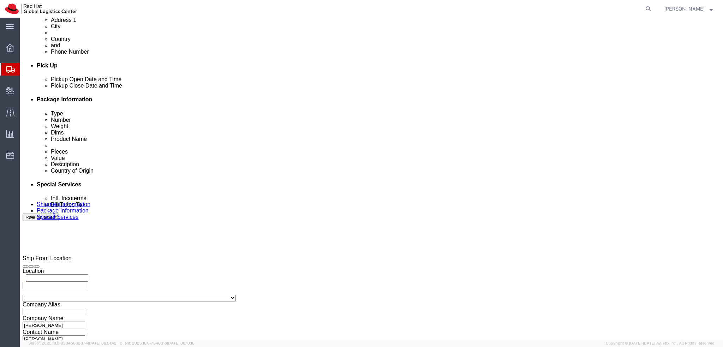
scroll to position [326, 0]
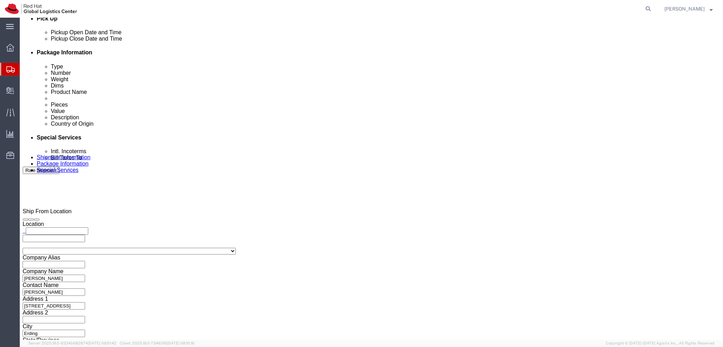
click button "Rate Shipment"
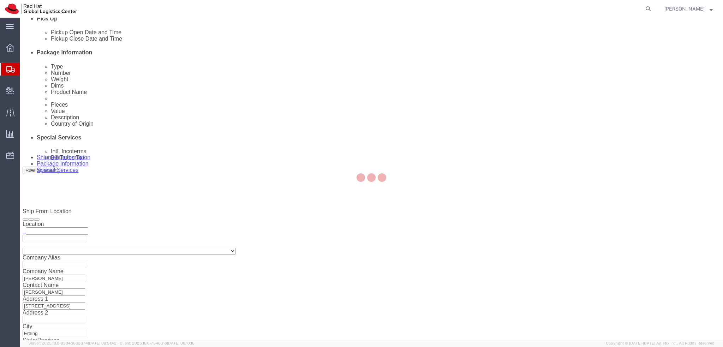
scroll to position [0, 0]
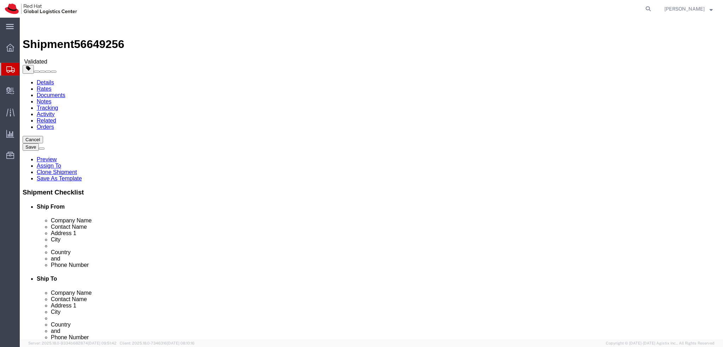
click at [41, 79] on link "Details" at bounding box center [45, 82] width 17 height 6
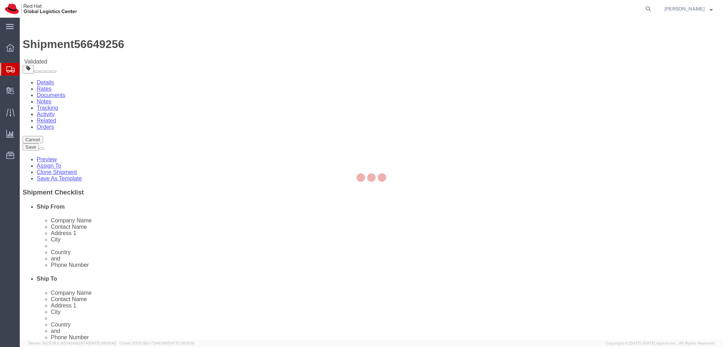
select select "38036"
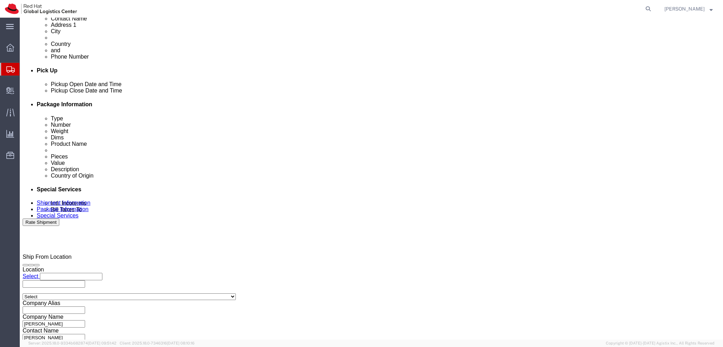
scroll to position [284, 0]
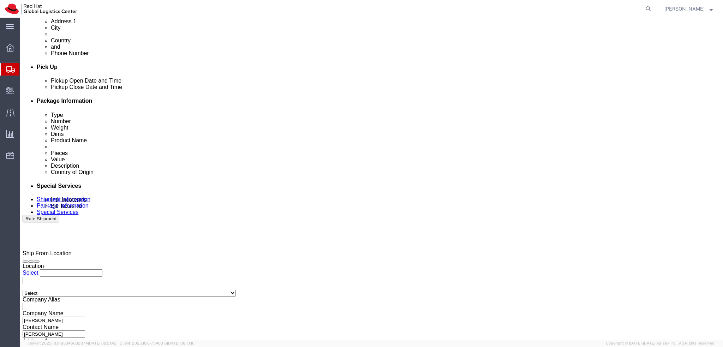
click select "Select Air Less than Truckload Multi-Leg Ocean Freight Rail Small Parcel Truckl…"
select select
click select "Select Air Less than Truckload Multi-Leg Ocean Freight Rail Small Parcel Truckl…"
click button "Rate Shipment"
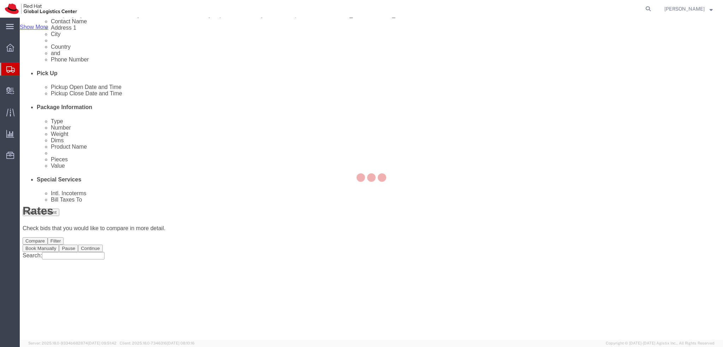
scroll to position [0, 0]
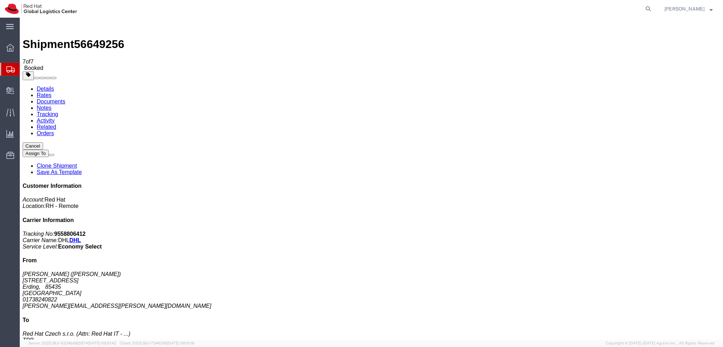
click at [44, 86] on link "Details" at bounding box center [45, 89] width 17 height 6
click link "Schedule pickup request"
click address "Ulrich Schlüter (Ulrich Schlüter) Färbergasse 6a Erding, 85435 Germany 01738240…"
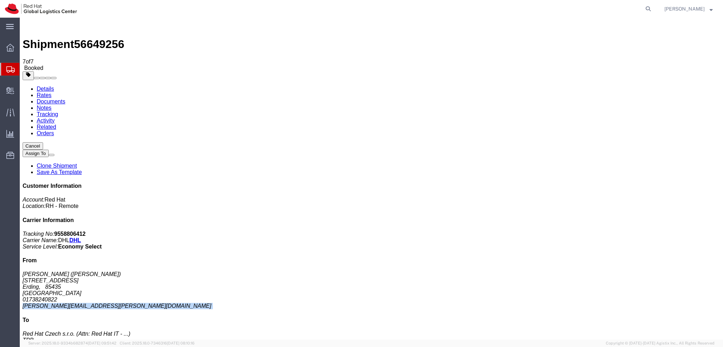
click address "Ulrich Schlüter (Ulrich Schlüter) Färbergasse 6a Erding, 85435 Germany 01738240…"
copy div "ulrich.schlueter@gmail.com"
click link "Documents"
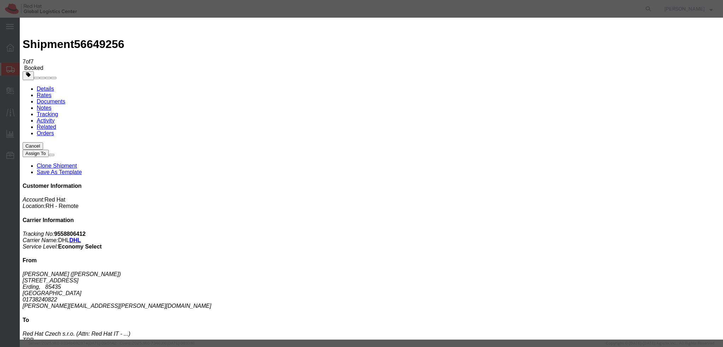
paste input "ulrich.schlueter@gmail.com"
type input "ulrich.schlueter@gmail.com"
paste textarea "Hi Claudio, please find the label for your shipment to Brno attached to this em…"
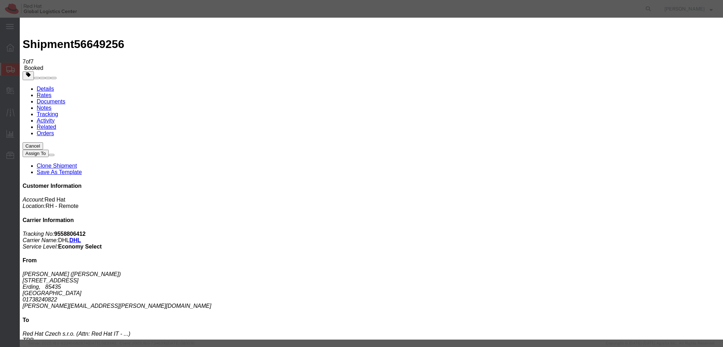
scroll to position [0, 0]
type textarea "Hi Ulrich, please find the label for your shipment to Brno attached to this ema…"
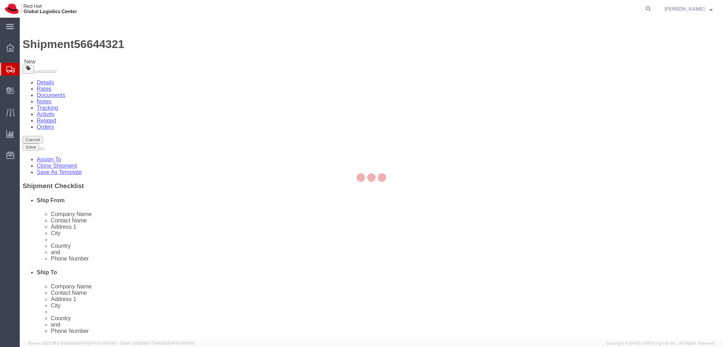
select select
select select "38036"
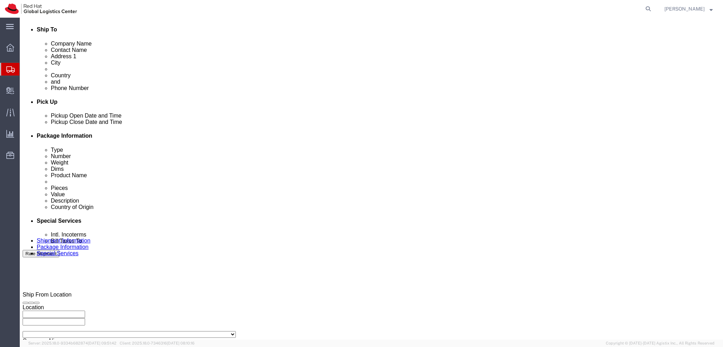
scroll to position [247, 0]
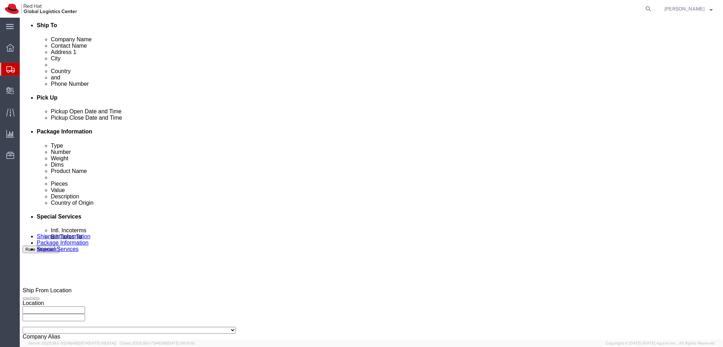
drag, startPoint x: 406, startPoint y: 120, endPoint x: 437, endPoint y: 119, distance: 31.5
click icon
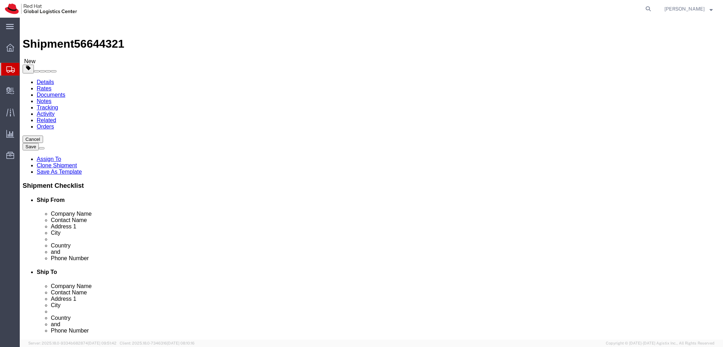
scroll to position [0, 0]
click icon
click dd "500.00 EUR"
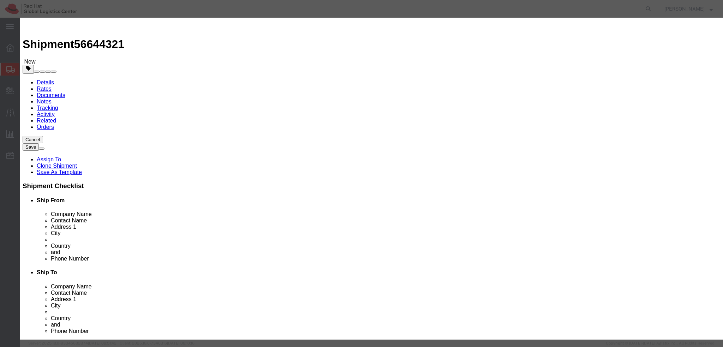
click textarea
type textarea "Laptop"
click button "Save & Close"
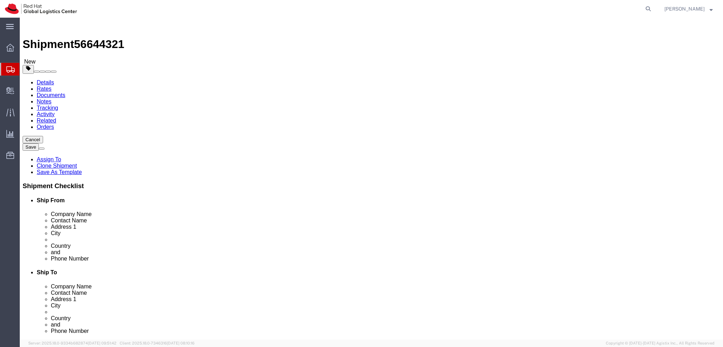
click icon
click button "Rate Shipment"
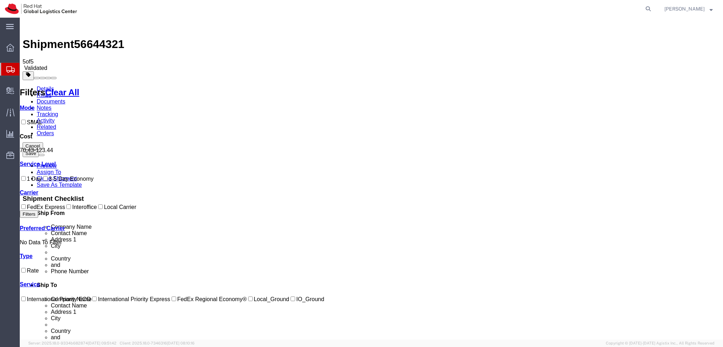
click at [48, 86] on link "Details" at bounding box center [45, 89] width 17 height 6
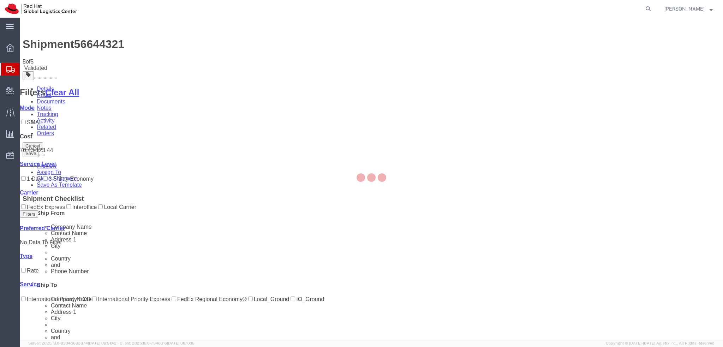
select select "38036"
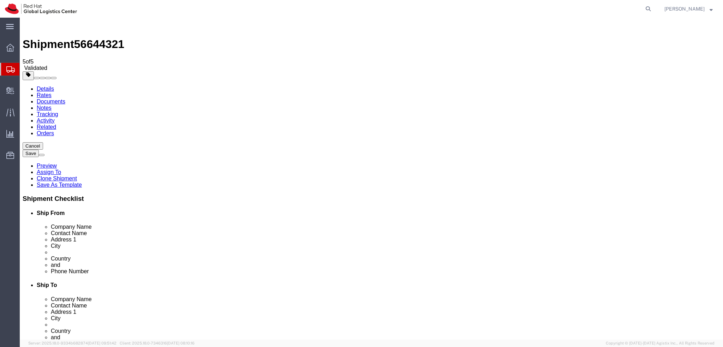
select select
click button "Rate Shipment"
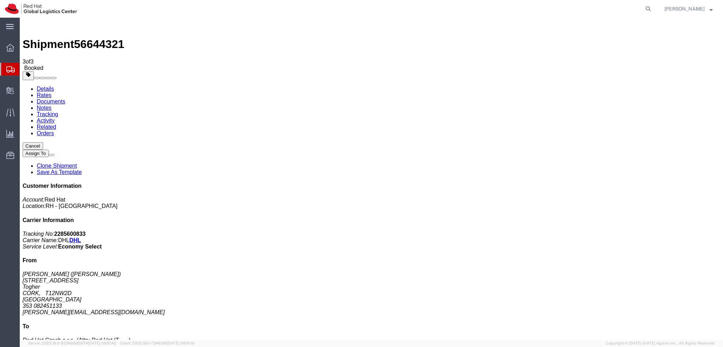
click at [44, 86] on link "Details" at bounding box center [45, 89] width 17 height 6
click button "button"
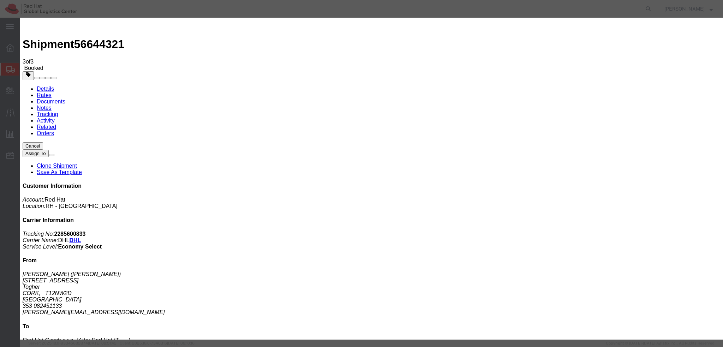
click div "[DATE] 12:00 PM"
type input "9:00 AM"
click button "Apply"
click div "[DATE] 4:00 PM"
type input "12:00 PM"
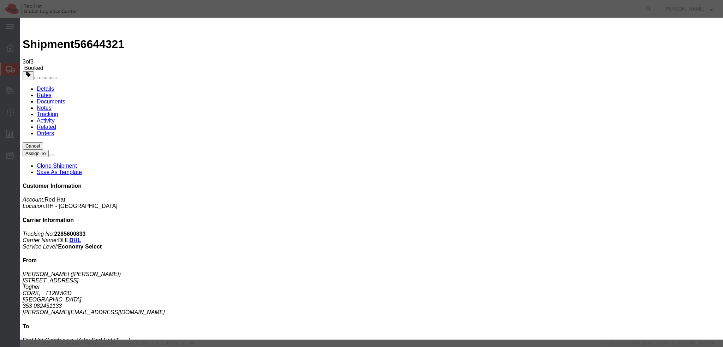
click button "Apply"
click button "Save"
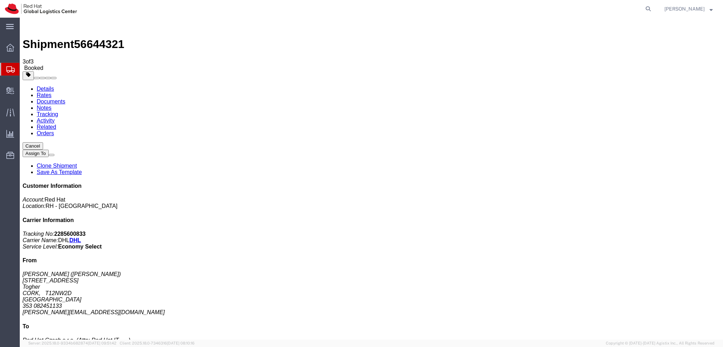
click button "Close"
click link "Schedule pickup request"
click link "Documents"
click at [608, 271] on address "[PERSON_NAME] ([PERSON_NAME]) [STREET_ADDRESS] 353 082451133 [PERSON_NAME][EMAI…" at bounding box center [372, 293] width 698 height 44
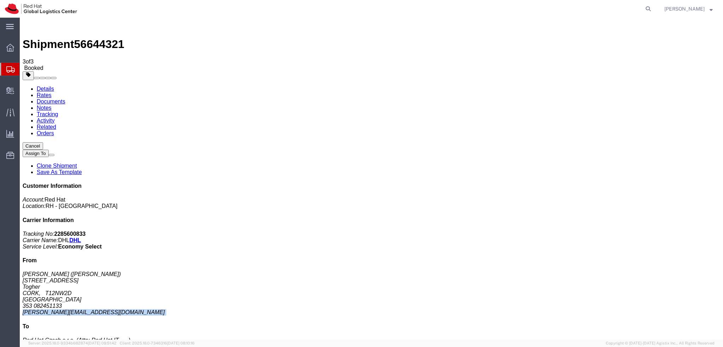
click at [608, 271] on address "[PERSON_NAME] ([PERSON_NAME]) [STREET_ADDRESS] 353 082451133 [PERSON_NAME][EMAI…" at bounding box center [372, 293] width 698 height 44
copy div "[PERSON_NAME][EMAIL_ADDRESS][DOMAIN_NAME]"
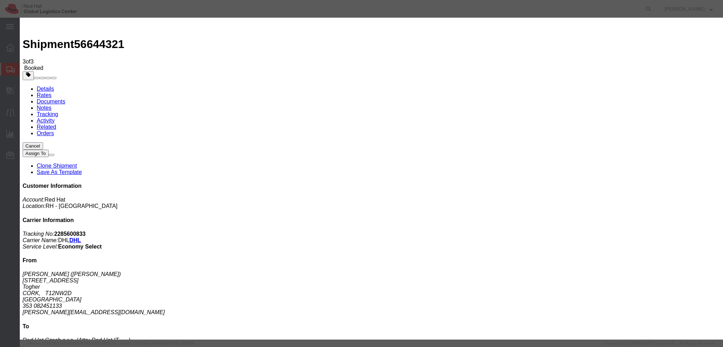
paste input "[PERSON_NAME][EMAIL_ADDRESS][DOMAIN_NAME]"
type input "[PERSON_NAME][EMAIL_ADDRESS][DOMAIN_NAME]"
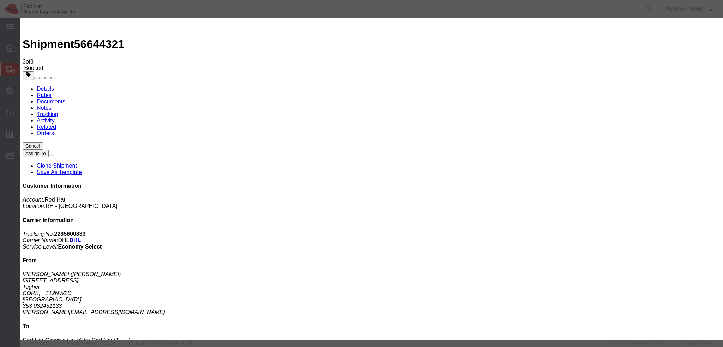
paste textarea "Hi [PERSON_NAME], please find the label for your shipment to [GEOGRAPHIC_DATA] …"
paste textarea "Unfortunately there is a limited time window in your area so the pick up can no…"
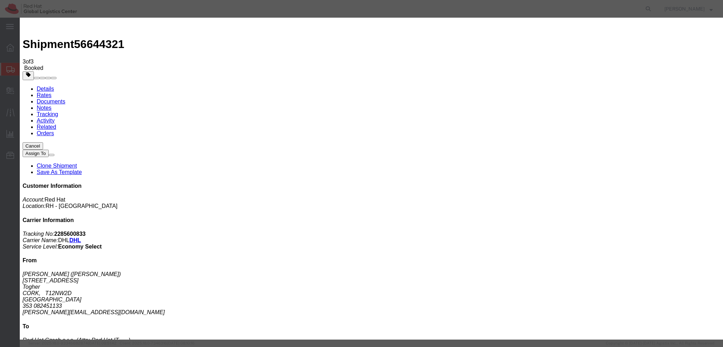
scroll to position [0, 0]
type textarea "Hi Claudio, please find the label for your shipment to Brno attached to this em…"
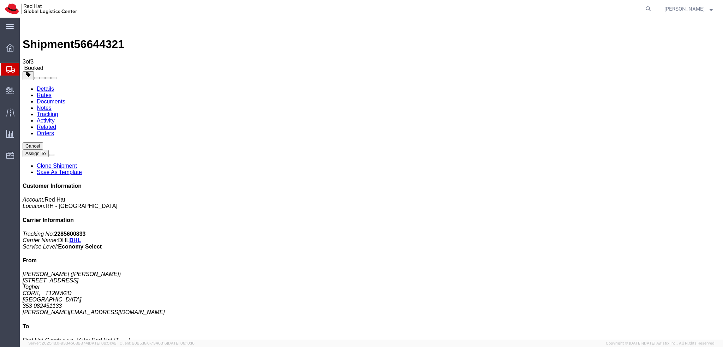
click at [55, 118] on link "Activity" at bounding box center [46, 121] width 18 height 6
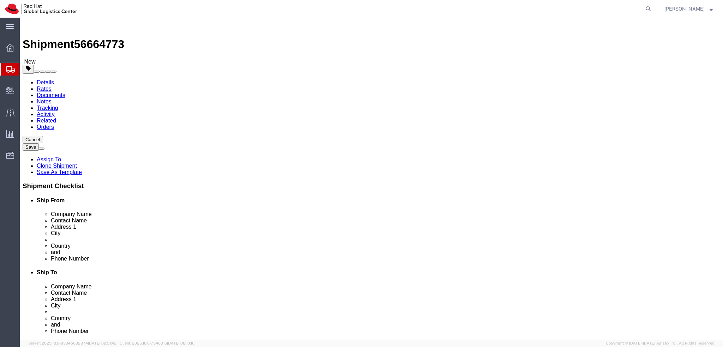
select select "37944"
select select "38036"
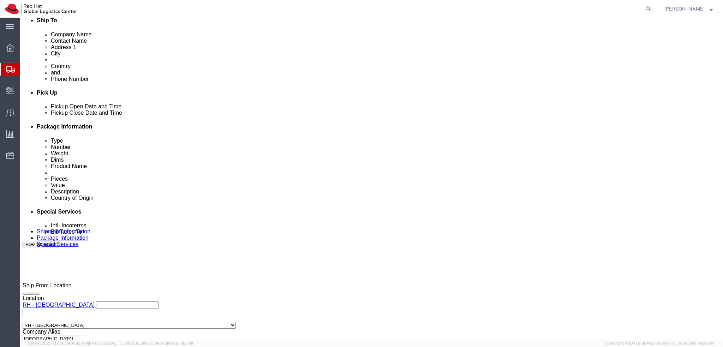
scroll to position [282, 0]
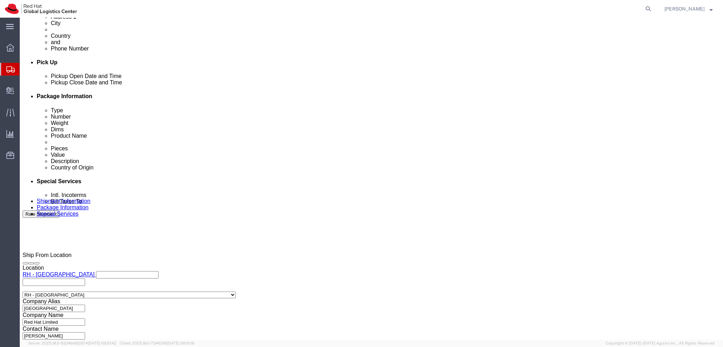
click icon "button"
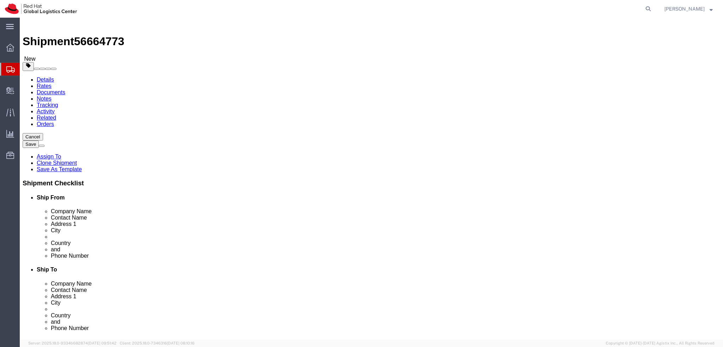
scroll to position [0, 0]
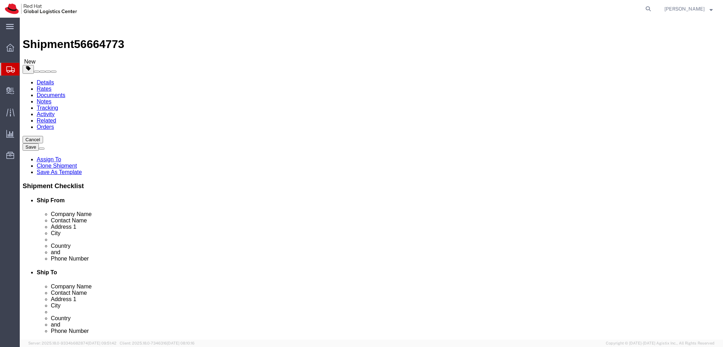
click div "Shipment Information Package Information Special Services"
click icon
click div "Pieces: 1.00 Each Total value: 500.00 EUR"
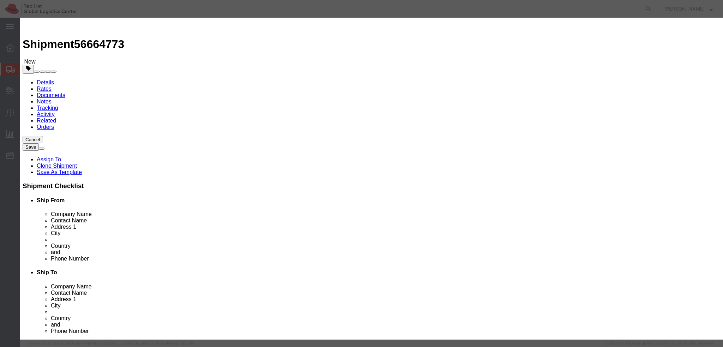
drag, startPoint x: 440, startPoint y: 54, endPoint x: 390, endPoint y: 57, distance: 49.9
click div "Description ThinkPad Laptop"
type textarea "Laptop"
click button
drag, startPoint x: 441, startPoint y: 53, endPoint x: 416, endPoint y: 53, distance: 25.1
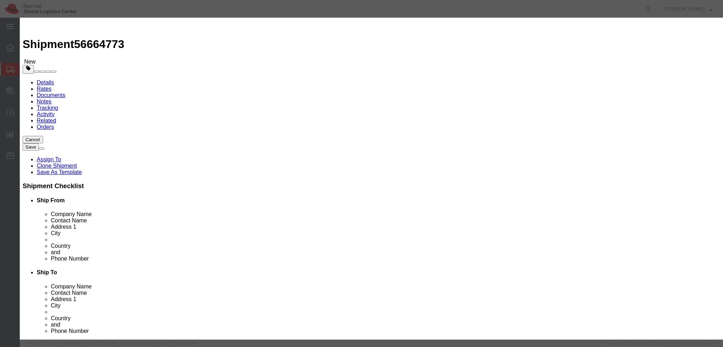
click textarea "ThinkPad Docking Station"
type textarea "Docking Station"
click button "Save & Close"
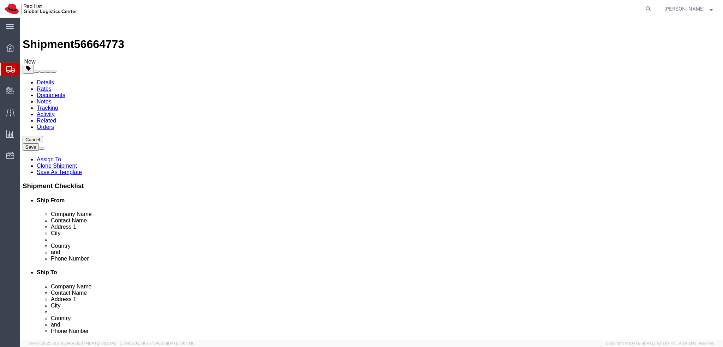
click icon
click input "Return Label Required"
checkbox input "false"
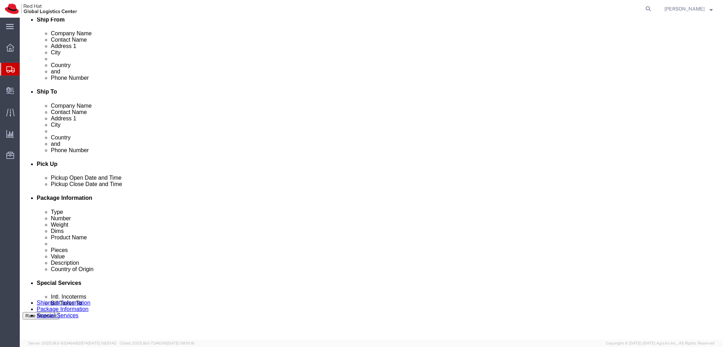
scroll to position [177, 0]
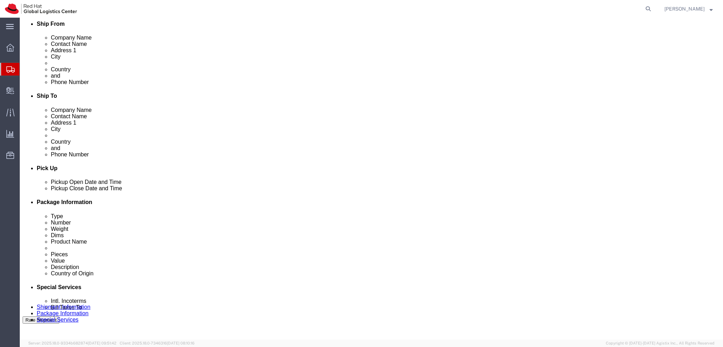
click button "Rate Shipment"
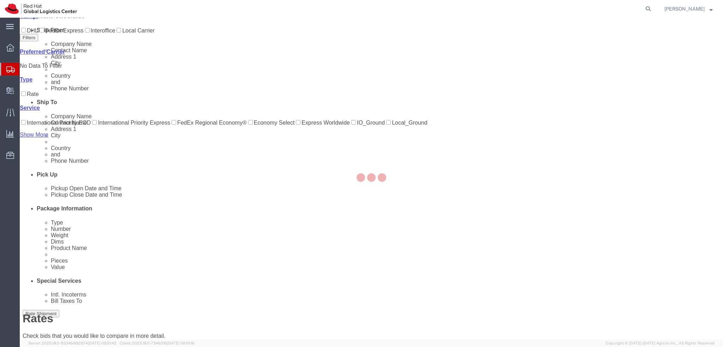
scroll to position [0, 0]
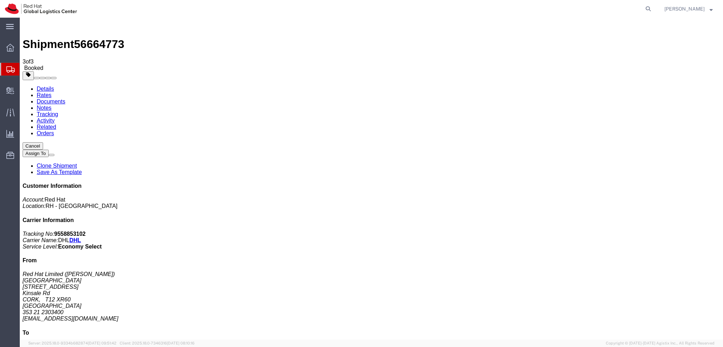
click at [40, 86] on link "Details" at bounding box center [45, 89] width 17 height 6
click span "button"
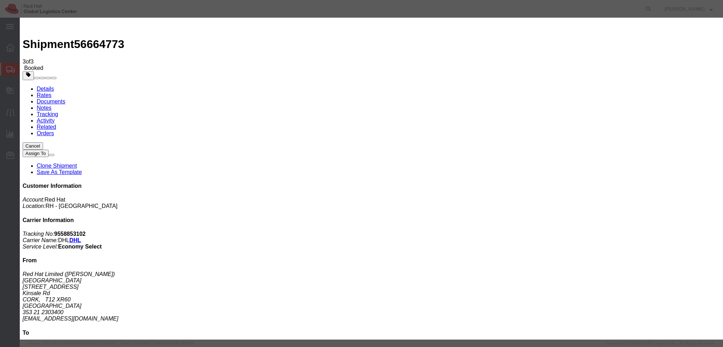
click div "[DATE] 4:00 PM"
type input "3:00 PM"
click button "Apply"
click button "Save"
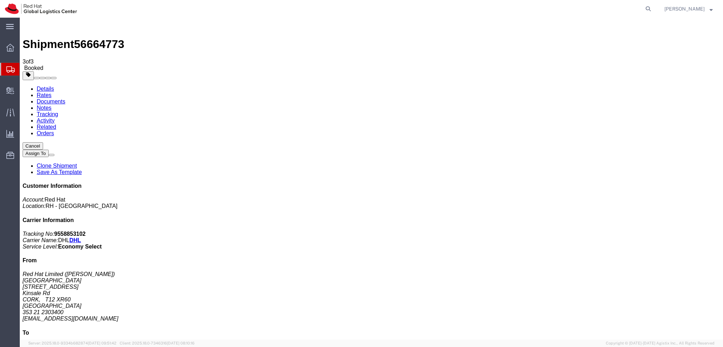
click button "Close"
click link "Schedule pickup request"
click address "Red Hat Limited (Lily Gill) CORK 6700 Cork Airport Business Park Kinsale Rd COR…"
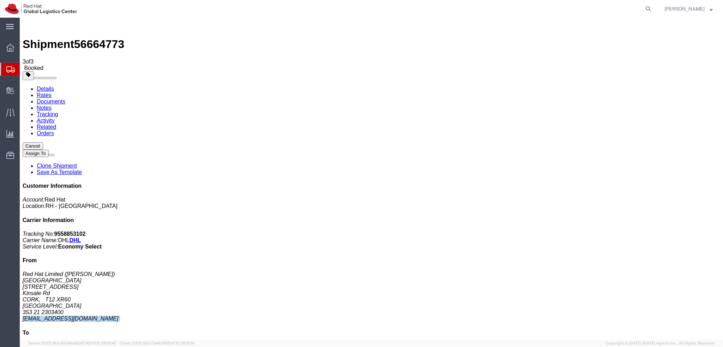
copy div "lilygill28@gmail.com"
click link "Documents"
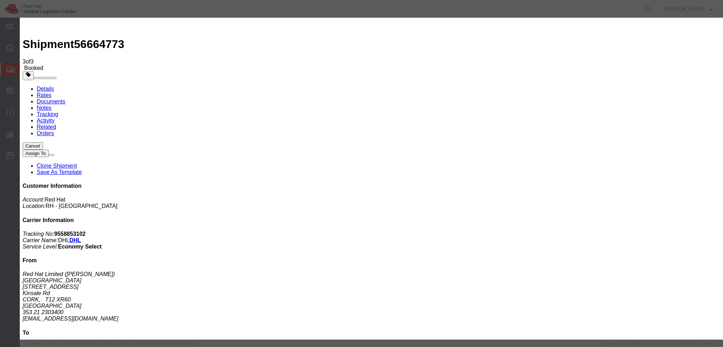
paste input "lilygill28@gmail.com"
type input "lilygill28@gmail.com"
type input "mcon"
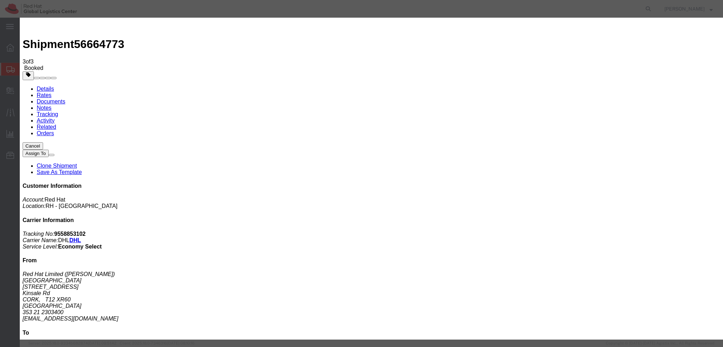
paste textarea "Hi A, please find the label for your shipment to B attached to this email. Plea…"
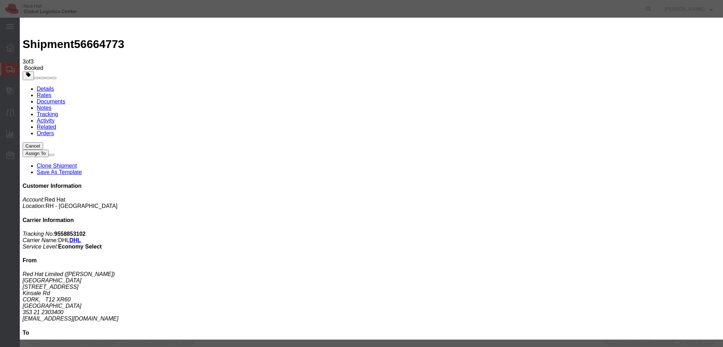
type textarea "Hi [PERSON_NAME], please find the label for your shipment to [GEOGRAPHIC_DATA] …"
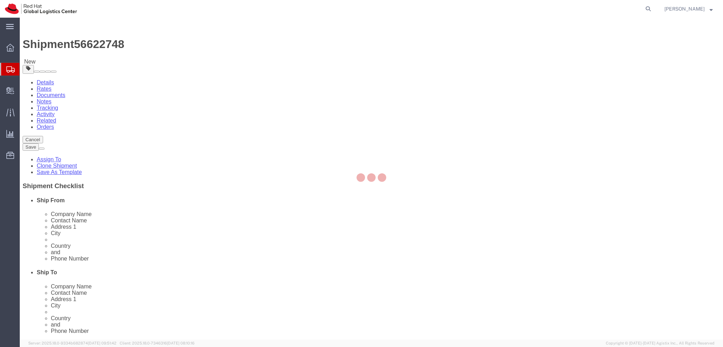
select select "38045"
select select "38036"
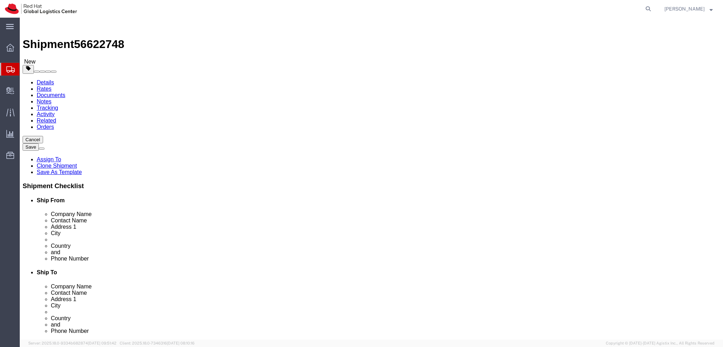
click icon
click dd "1.00 Each"
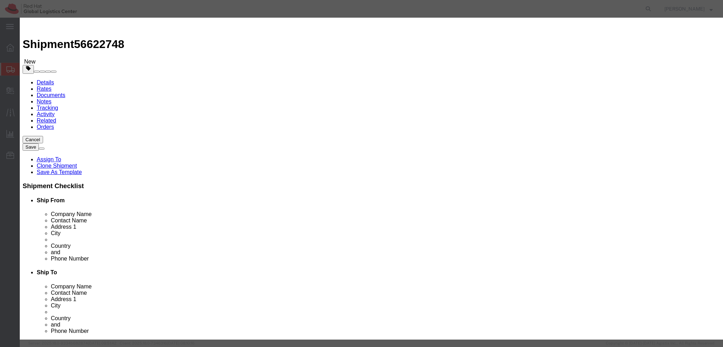
drag, startPoint x: 515, startPoint y: 61, endPoint x: 396, endPoint y: 57, distance: 119.4
click div "Description Possibly faulty "-" and "_" key, please test after reset, might req…"
type textarea "Laptop"
click button "Save & Close"
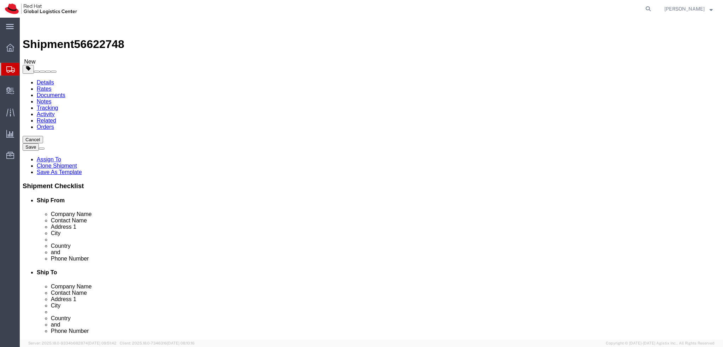
click dd "500.00 EUR"
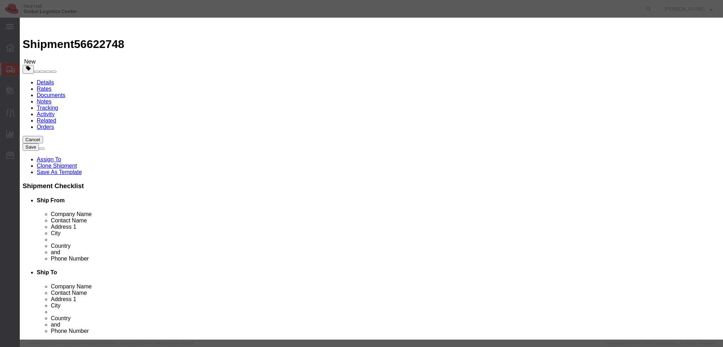
click textarea
type textarea "Laptop"
click button "Save & Close"
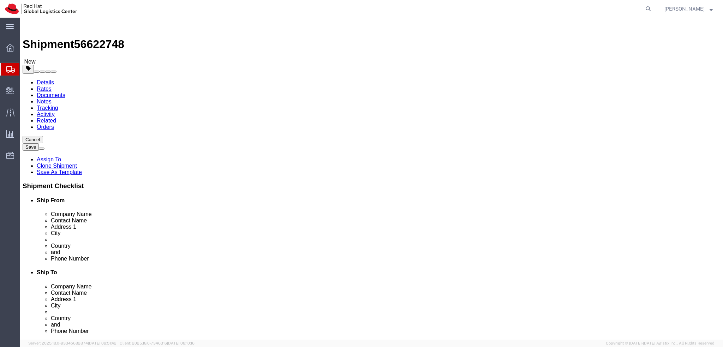
click icon
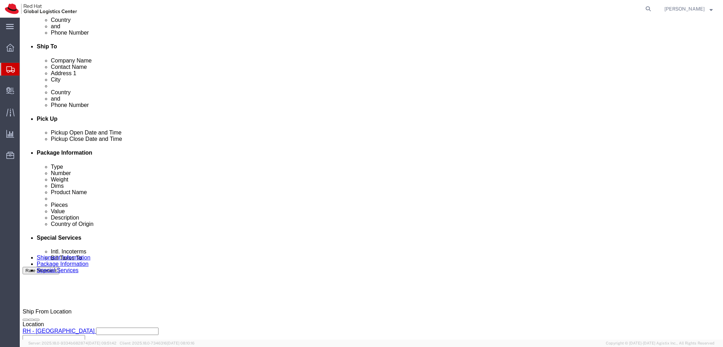
scroll to position [282, 0]
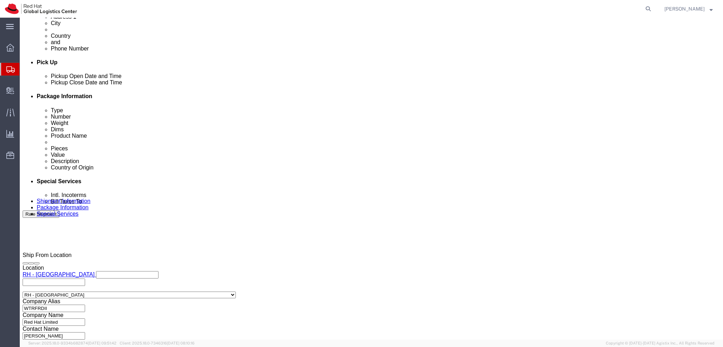
click button "Rate Shipment"
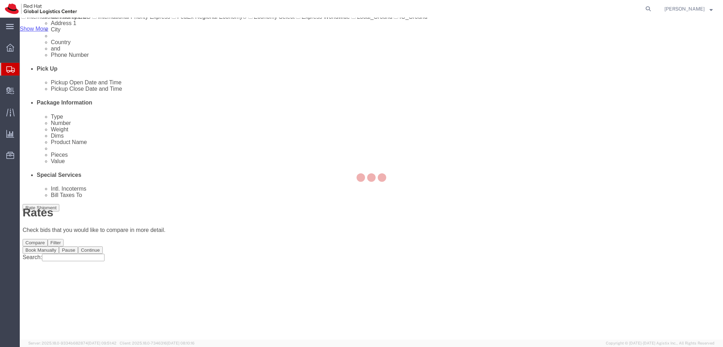
scroll to position [0, 0]
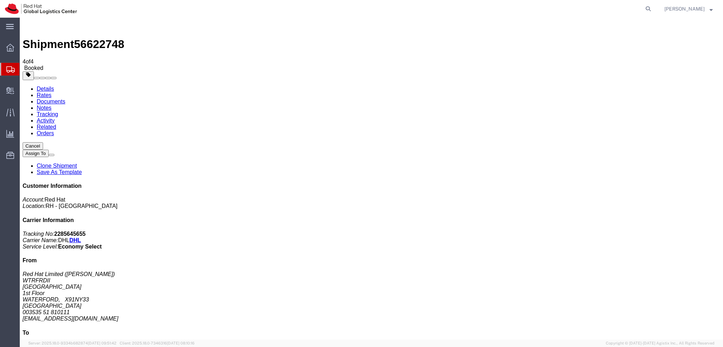
click at [48, 86] on link "Details" at bounding box center [45, 89] width 17 height 6
click span "button"
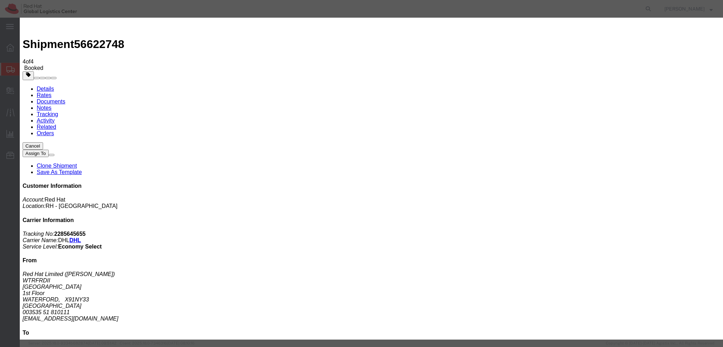
click div "[DATE] 4:00 PM"
type input "3:00 PM"
click button "Apply"
click button "Save"
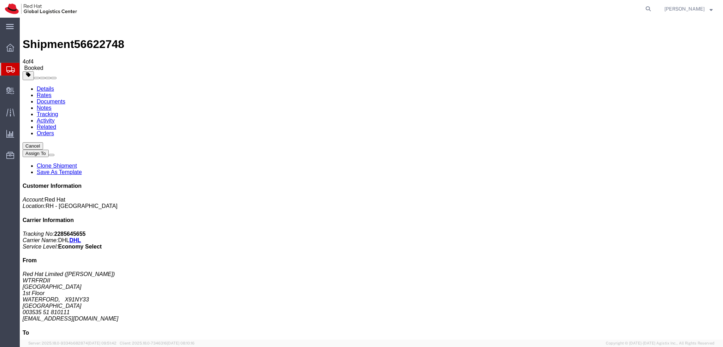
click div "Close"
drag, startPoint x: 452, startPoint y: 59, endPoint x: 420, endPoint y: 65, distance: 31.6
click button "Close"
click link "Schedule pickup request"
click link "Documents"
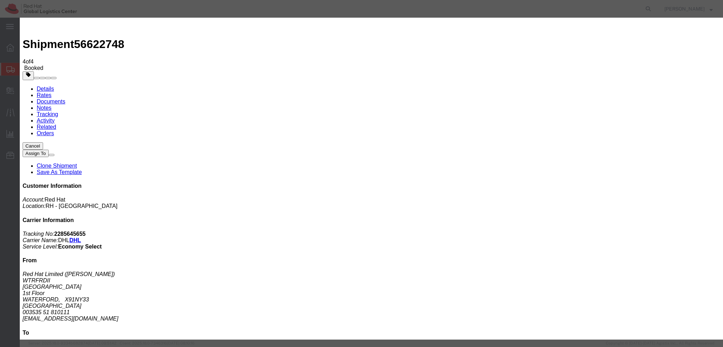
paste input "Hi [PERSON_NAME], please find the label for your shipment to [GEOGRAPHIC_DATA] …"
type input "Hi [PERSON_NAME], please find the label for your shipment to [GEOGRAPHIC_DATA] …"
type input "Enter Email Address"
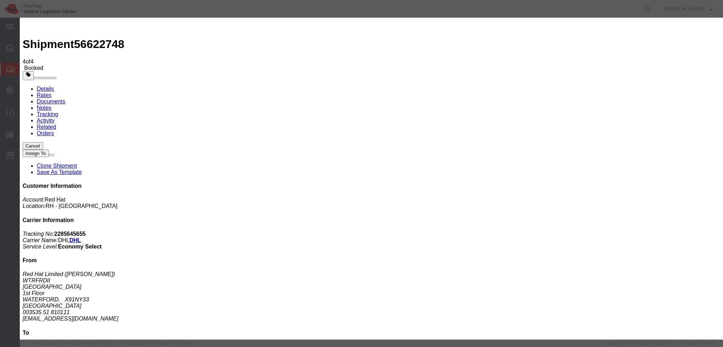
paste textarea "Hi [PERSON_NAME], please find the label for your shipment to [GEOGRAPHIC_DATA] …"
type textarea "Hi [PERSON_NAME], please find the label for your shipment to [GEOGRAPHIC_DATA] …"
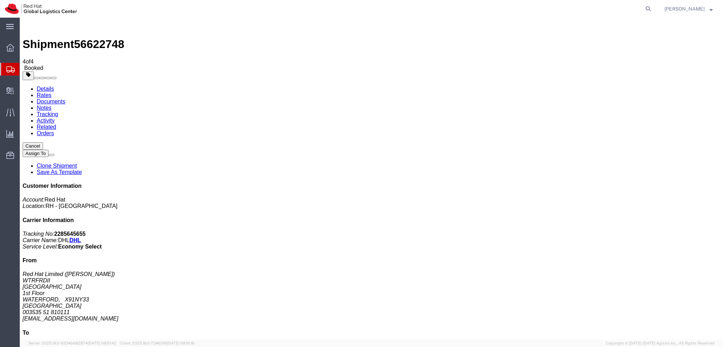
click at [639, 271] on address "Red Hat Limited ([PERSON_NAME]) [STREET_ADDRESS] 003535 51 810111 [EMAIL_ADDRES…" at bounding box center [372, 296] width 698 height 51
copy div "[EMAIL_ADDRESS][DOMAIN_NAME]"
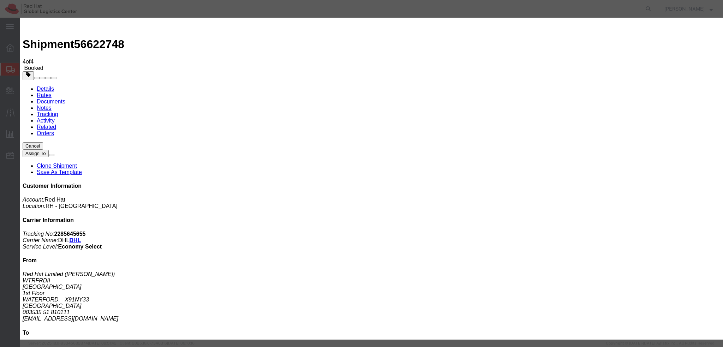
paste input "[EMAIL_ADDRESS][DOMAIN_NAME]"
type input "[EMAIL_ADDRESS][DOMAIN_NAME]"
paste input "[EMAIL_ADDRESS][DOMAIN_NAME]"
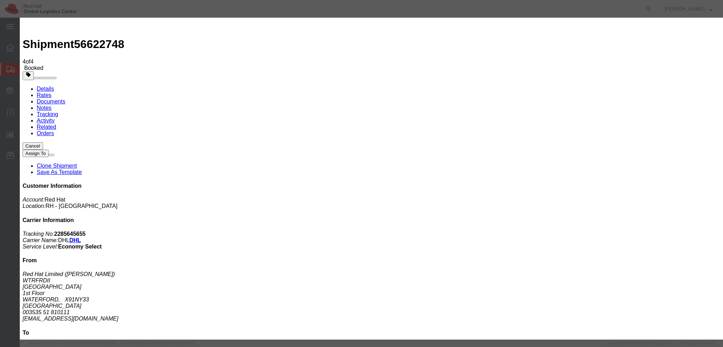
type input "[EMAIL_ADDRESS][DOMAIN_NAME]"
type textarea "Hi [PERSON_NAME], please find the label for your shipment to [GEOGRAPHIC_DATA] …"
